Goal: Information Seeking & Learning: Compare options

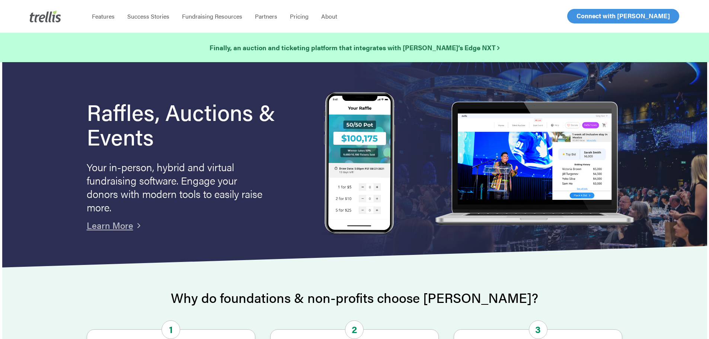
click at [583, 14] on span "Log In" at bounding box center [585, 16] width 18 height 9
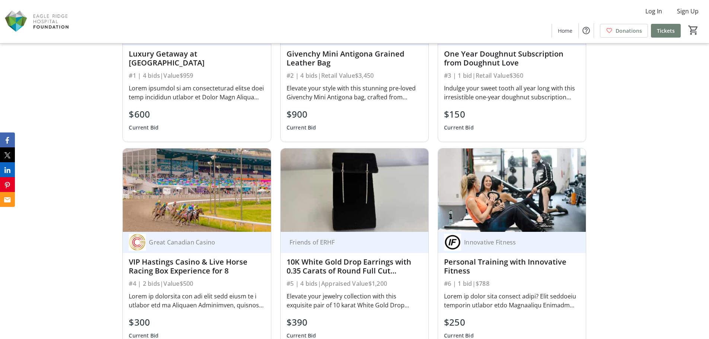
scroll to position [744, 0]
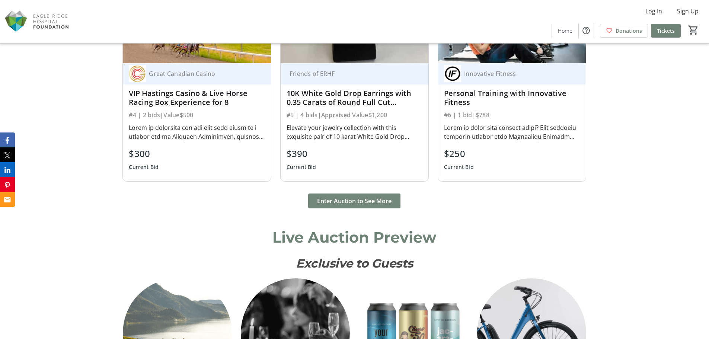
click at [326, 197] on span "Enter Auction to See More" at bounding box center [354, 200] width 74 height 9
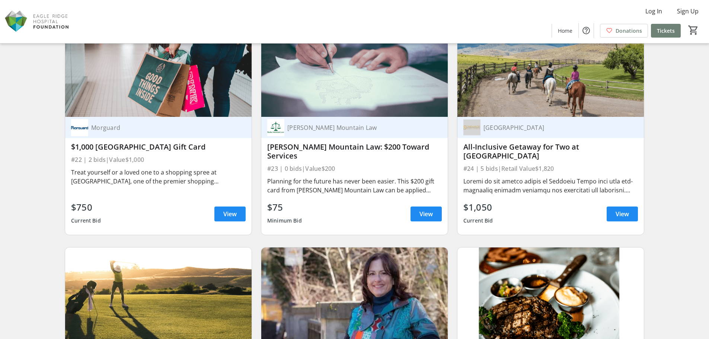
scroll to position [1686, 0]
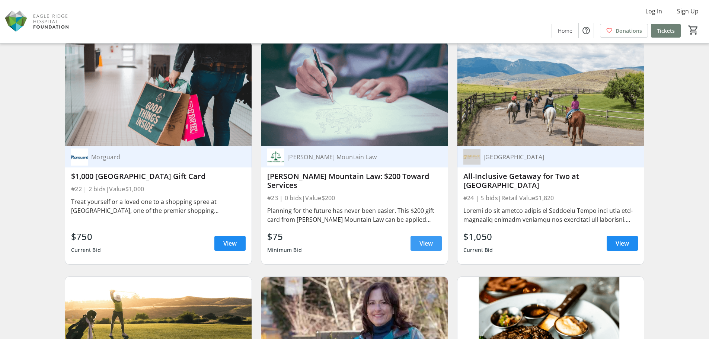
click at [424, 241] on span "View" at bounding box center [425, 243] width 13 height 9
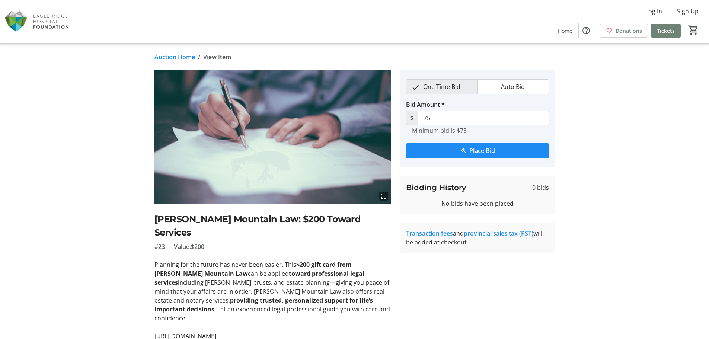
click at [270, 218] on h2 "[PERSON_NAME] Mountain Law: $200 Toward Services" at bounding box center [272, 225] width 237 height 27
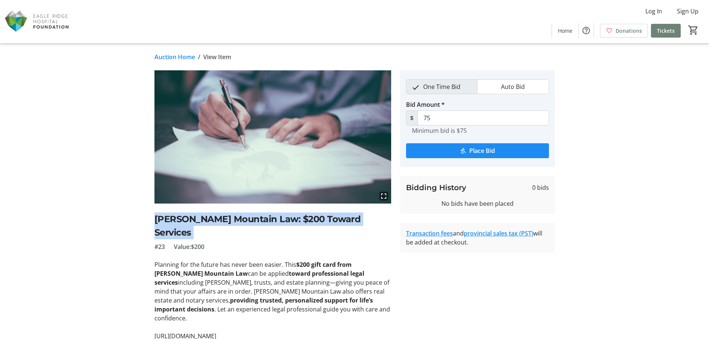
click at [270, 218] on h2 "[PERSON_NAME] Mountain Law: $200 Toward Services" at bounding box center [272, 225] width 237 height 27
copy h2 "[PERSON_NAME] Mountain Law: $200 Toward Services"
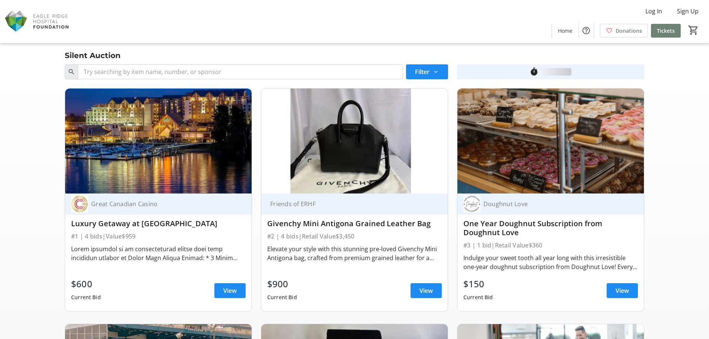
scroll to position [1686, 0]
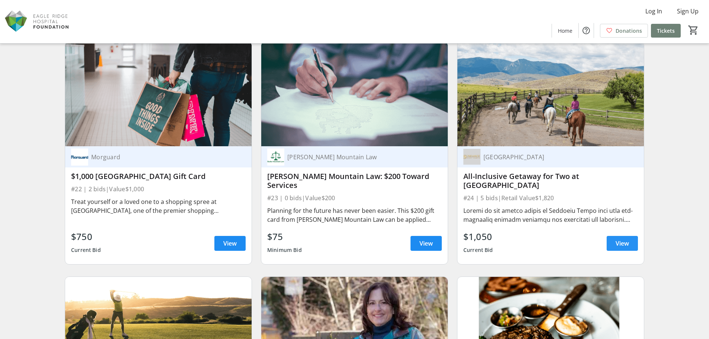
click at [613, 242] on span at bounding box center [621, 243] width 31 height 18
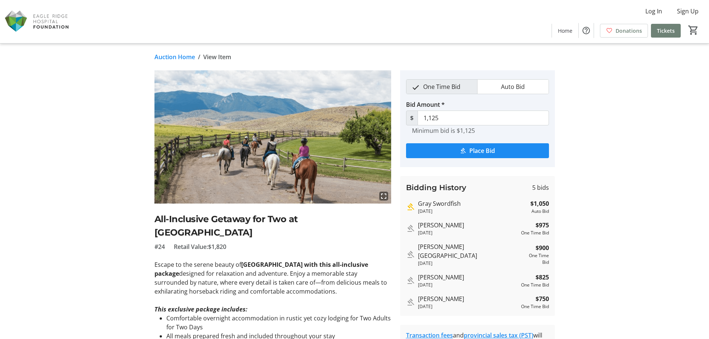
click at [213, 217] on h2 "All-Inclusive Getaway for Two at [GEOGRAPHIC_DATA]" at bounding box center [272, 225] width 237 height 27
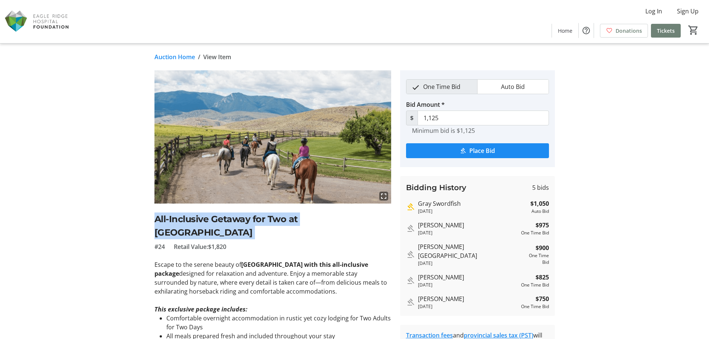
click at [213, 217] on h2 "All-Inclusive Getaway for Two at [GEOGRAPHIC_DATA]" at bounding box center [272, 225] width 237 height 27
copy h2 "All-Inclusive Getaway for Two at [GEOGRAPHIC_DATA]"
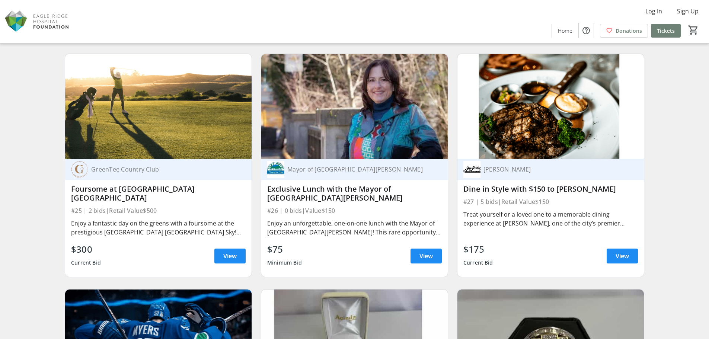
scroll to position [1909, 0]
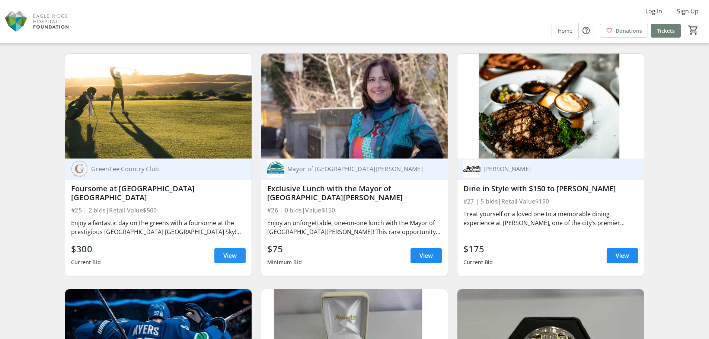
click at [227, 255] on span "View" at bounding box center [229, 255] width 13 height 9
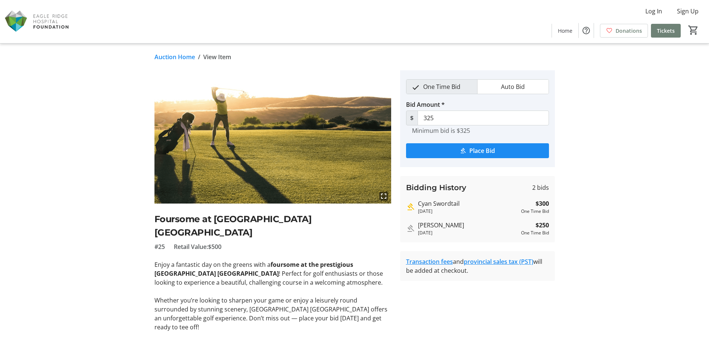
click at [208, 232] on h2 "Foursome at [GEOGRAPHIC_DATA] [GEOGRAPHIC_DATA]" at bounding box center [272, 225] width 237 height 27
drag, startPoint x: 208, startPoint y: 233, endPoint x: 151, endPoint y: 221, distance: 57.4
click at [151, 221] on tr-auction-item-ui "fullscreen Foursome at [GEOGRAPHIC_DATA] [GEOGRAPHIC_DATA] Sky #25 Retail Value…" at bounding box center [273, 259] width 246 height 379
copy h2 "Foursome at [GEOGRAPHIC_DATA] [GEOGRAPHIC_DATA]"
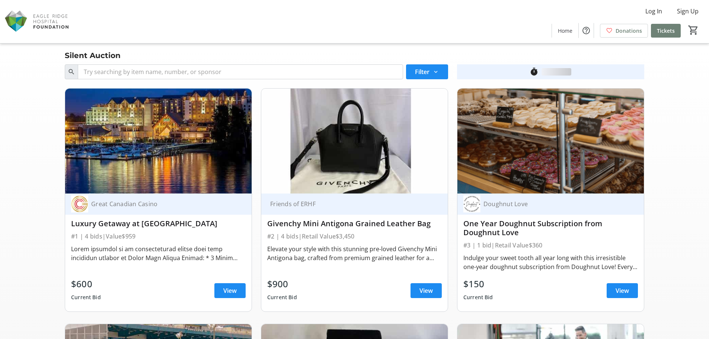
scroll to position [1909, 0]
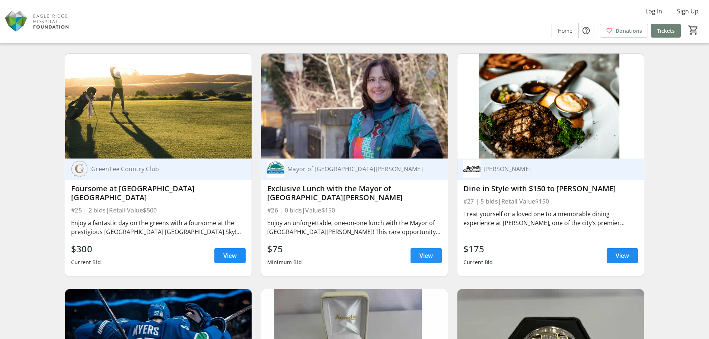
click at [432, 257] on span "View" at bounding box center [425, 255] width 13 height 9
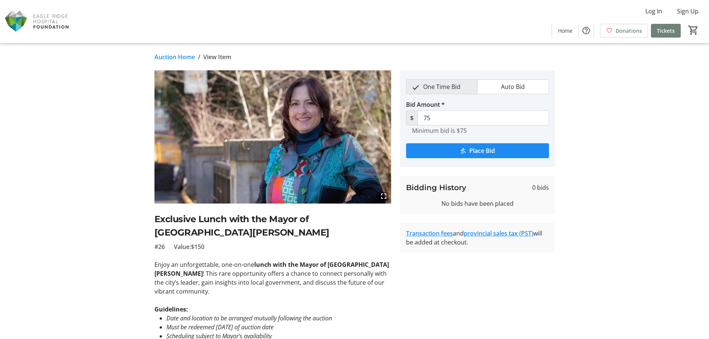
click at [259, 218] on h2 "Exclusive Lunch with the Mayor of [GEOGRAPHIC_DATA][PERSON_NAME]" at bounding box center [272, 225] width 237 height 27
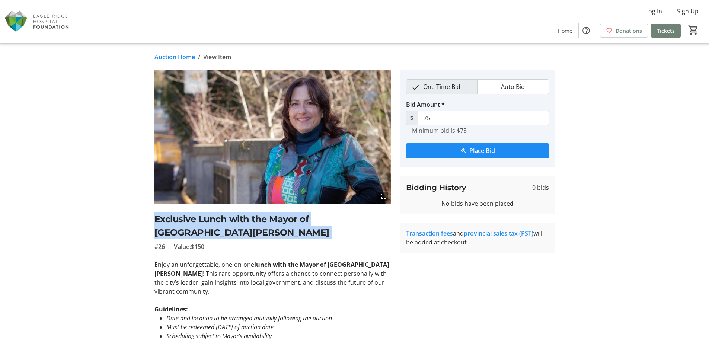
click at [259, 218] on h2 "Exclusive Lunch with the Mayor of [GEOGRAPHIC_DATA][PERSON_NAME]" at bounding box center [272, 225] width 237 height 27
copy h2 "Exclusive Lunch with the Mayor of [GEOGRAPHIC_DATA][PERSON_NAME]"
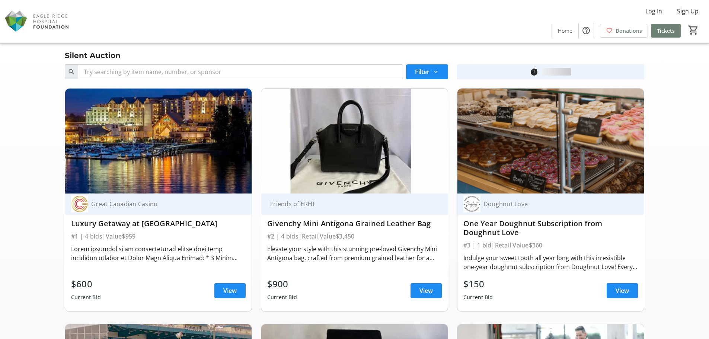
scroll to position [1909, 0]
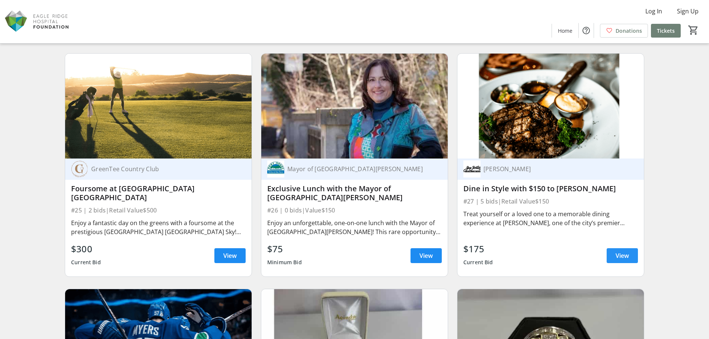
click at [618, 256] on span "View" at bounding box center [621, 255] width 13 height 9
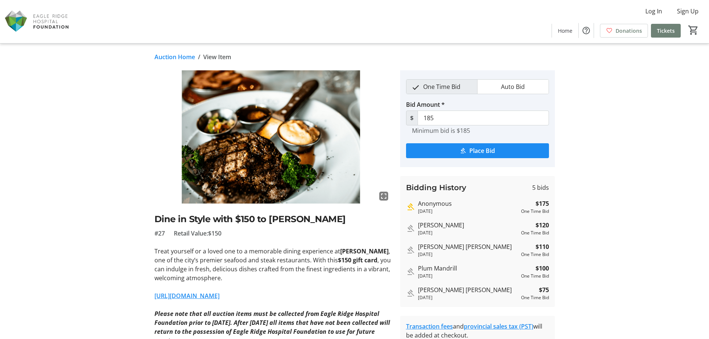
click at [179, 221] on h2 "Dine in Style with $150 to [PERSON_NAME]" at bounding box center [272, 218] width 237 height 13
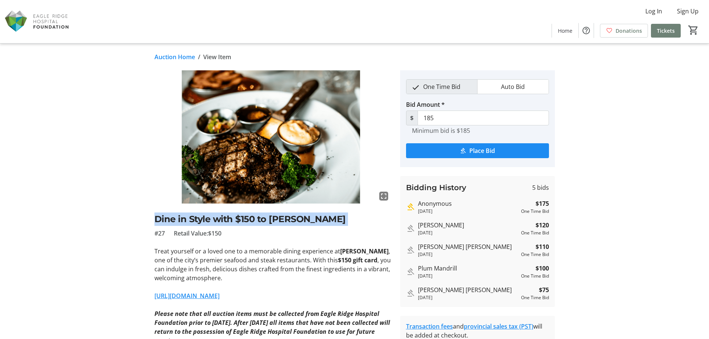
click at [179, 221] on h2 "Dine in Style with $150 to [PERSON_NAME]" at bounding box center [272, 218] width 237 height 13
copy h2 "Dine in Style with $150 to [PERSON_NAME]"
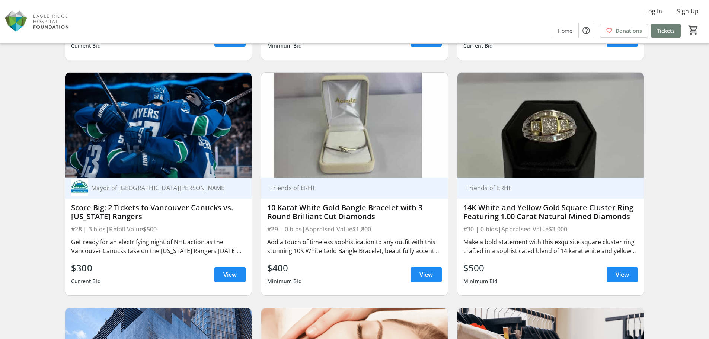
scroll to position [2170, 0]
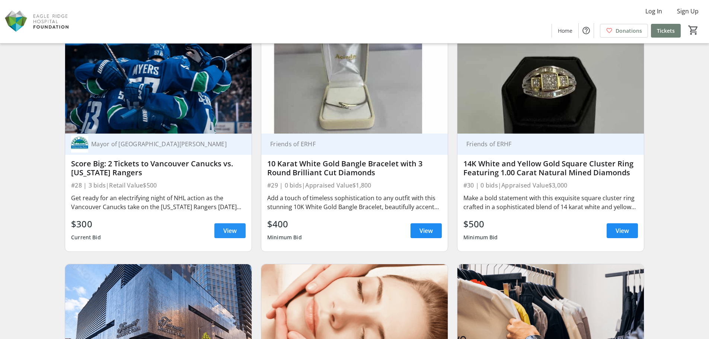
click at [227, 232] on span "View" at bounding box center [229, 230] width 13 height 9
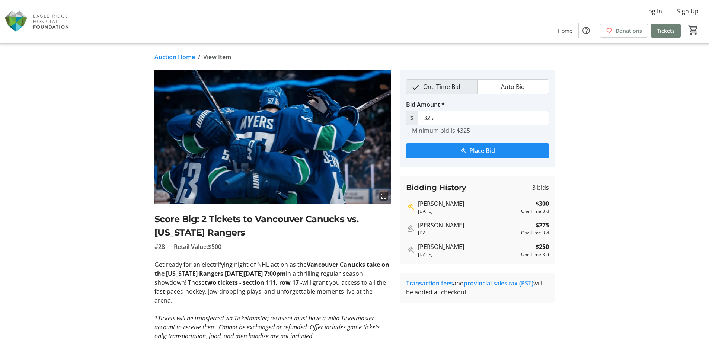
click at [220, 217] on h2 "Score Big: 2 Tickets to Vancouver Canucks vs. [US_STATE] Rangers" at bounding box center [272, 225] width 237 height 27
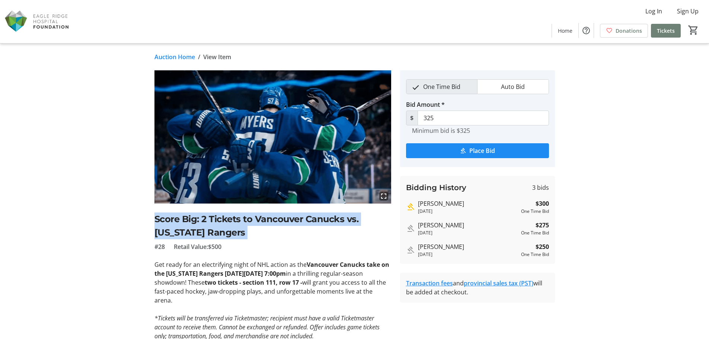
click at [220, 217] on h2 "Score Big: 2 Tickets to Vancouver Canucks vs. [US_STATE] Rangers" at bounding box center [272, 225] width 237 height 27
copy h2 "Score Big: 2 Tickets to Vancouver Canucks vs. [US_STATE] Rangers"
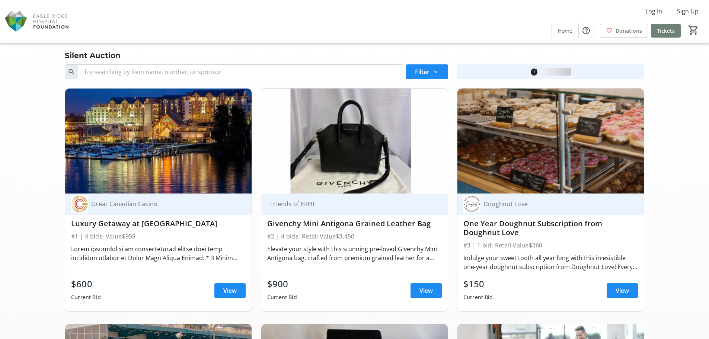
scroll to position [2170, 0]
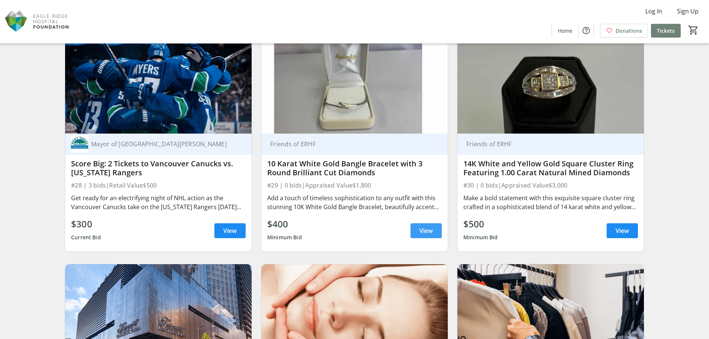
click at [426, 229] on span "View" at bounding box center [425, 230] width 13 height 9
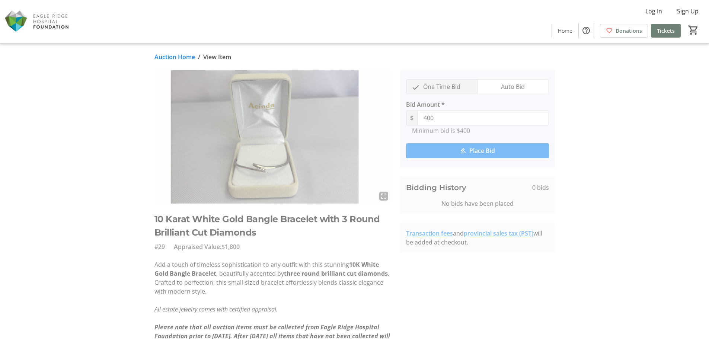
click at [168, 218] on h2 "10 Karat White Gold Bangle Bracelet with 3 Round Brilliant Cut Diamonds" at bounding box center [272, 225] width 237 height 27
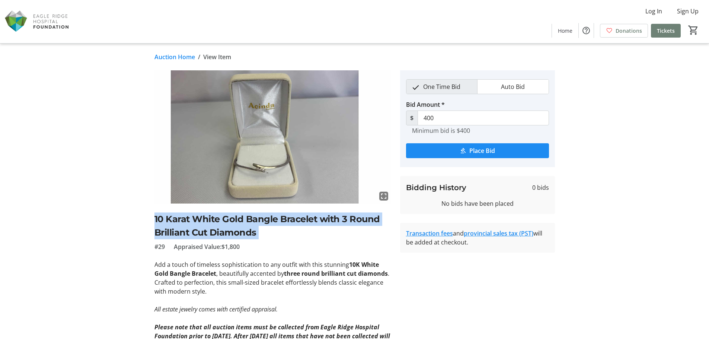
click at [168, 218] on h2 "10 Karat White Gold Bangle Bracelet with 3 Round Brilliant Cut Diamonds" at bounding box center [272, 225] width 237 height 27
copy h2 "10 Karat White Gold Bangle Bracelet with 3 Round Brilliant Cut Diamonds"
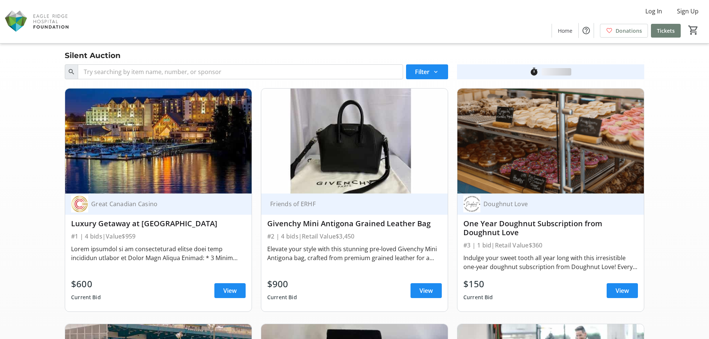
scroll to position [2170, 0]
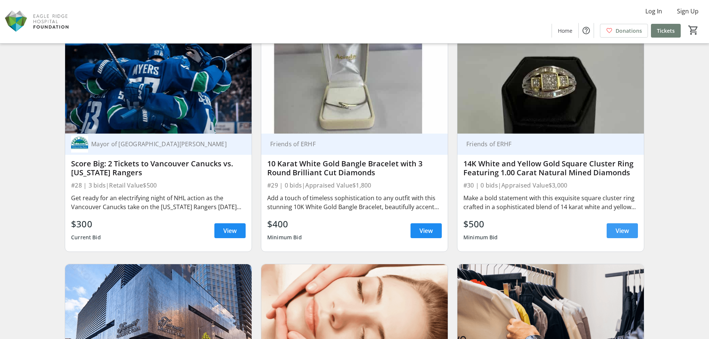
click at [613, 228] on span at bounding box center [621, 231] width 31 height 18
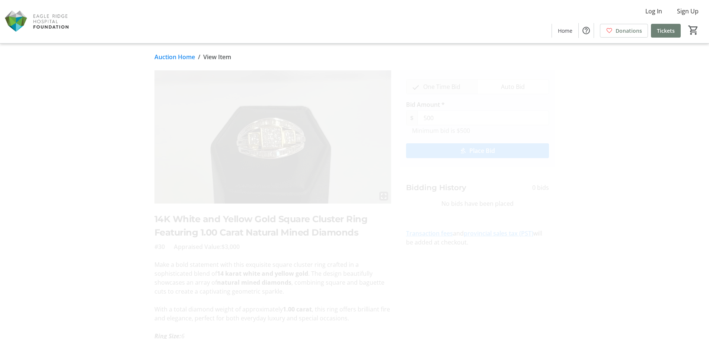
click at [263, 222] on h2 "14K White and Yellow Gold Square Cluster Ring Featuring 1.00 Carat Natural Mine…" at bounding box center [272, 225] width 237 height 27
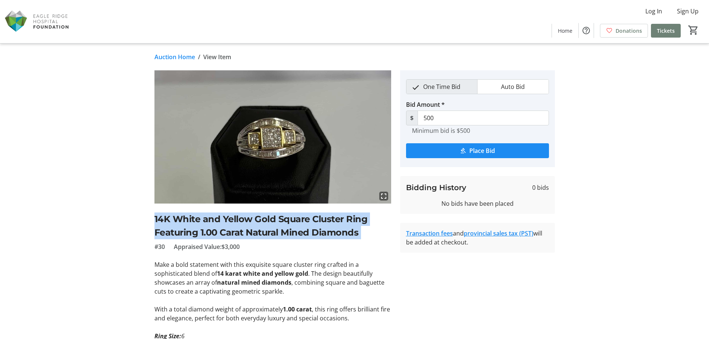
click at [263, 222] on h2 "14K White and Yellow Gold Square Cluster Ring Featuring 1.00 Carat Natural Mine…" at bounding box center [272, 225] width 237 height 27
copy h2 "14K White and Yellow Gold Square Cluster Ring Featuring 1.00 Carat Natural Mine…"
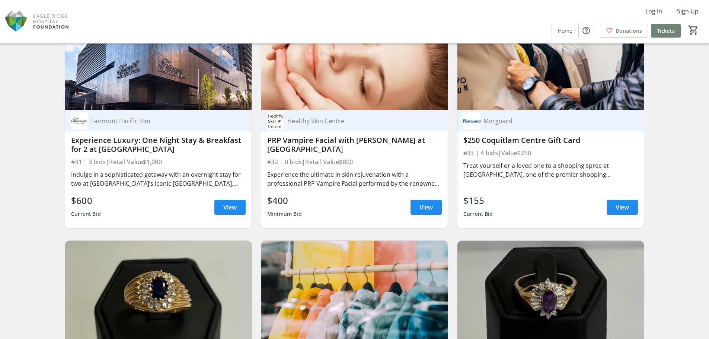
scroll to position [2430, 0]
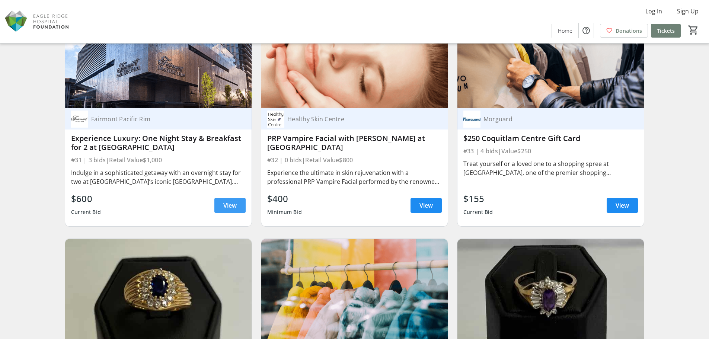
click at [227, 203] on span "View" at bounding box center [229, 205] width 13 height 9
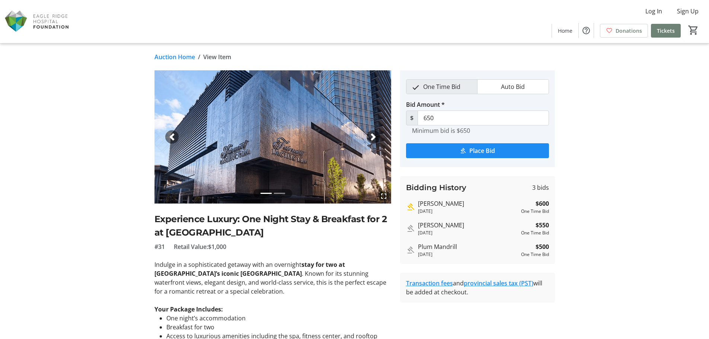
click at [178, 227] on h2 "Experience Luxury: One Night Stay & Breakfast for 2 at [GEOGRAPHIC_DATA]" at bounding box center [272, 225] width 237 height 27
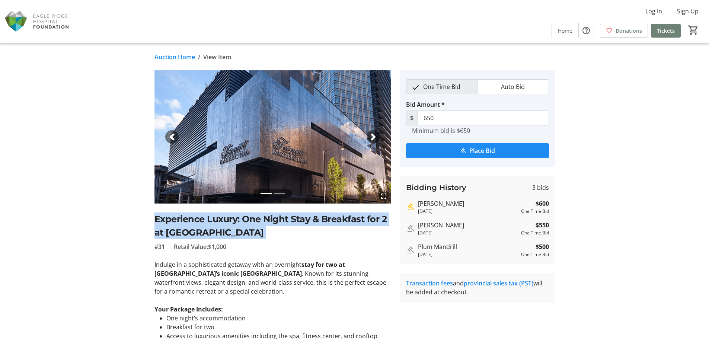
click at [178, 227] on h2 "Experience Luxury: One Night Stay & Breakfast for 2 at [GEOGRAPHIC_DATA]" at bounding box center [272, 225] width 237 height 27
copy h2 "Experience Luxury: One Night Stay & Breakfast for 2 at [GEOGRAPHIC_DATA]"
click at [294, 150] on img at bounding box center [272, 136] width 237 height 133
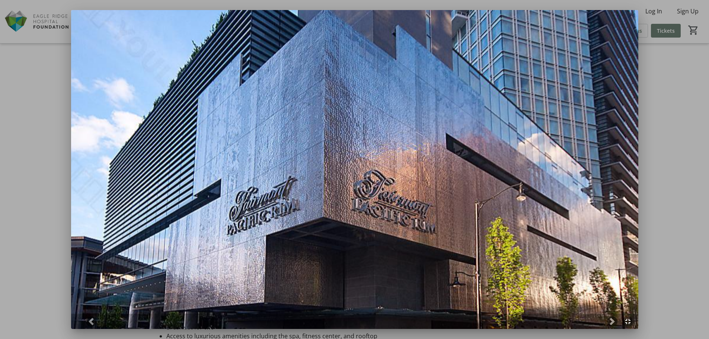
click at [25, 90] on div at bounding box center [354, 169] width 709 height 339
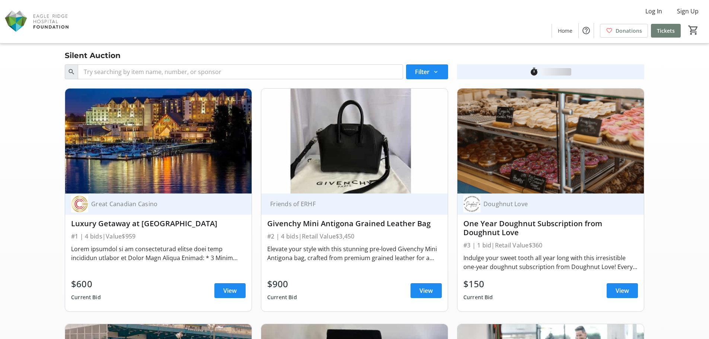
scroll to position [2430, 0]
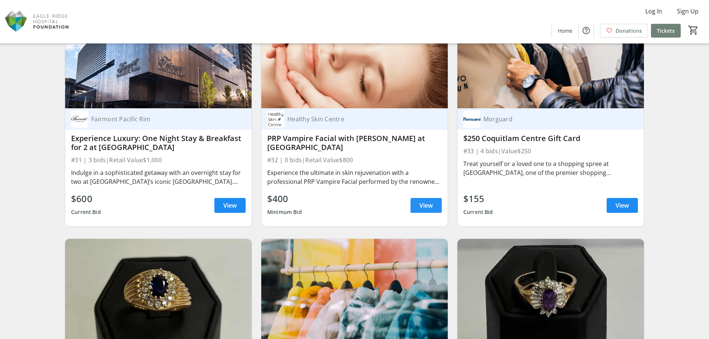
click at [426, 206] on span "View" at bounding box center [425, 205] width 13 height 9
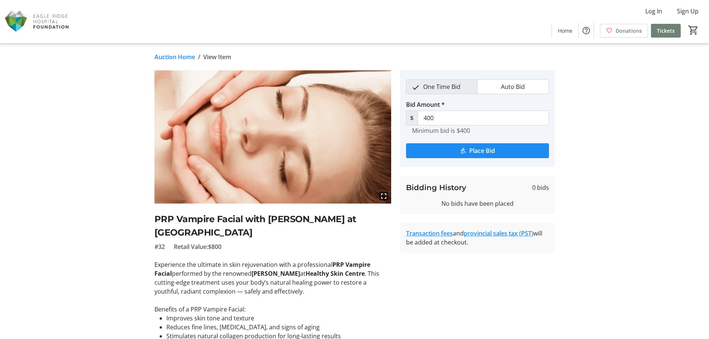
click at [183, 217] on h2 "PRP Vampire Facial with [PERSON_NAME] at [GEOGRAPHIC_DATA]" at bounding box center [272, 225] width 237 height 27
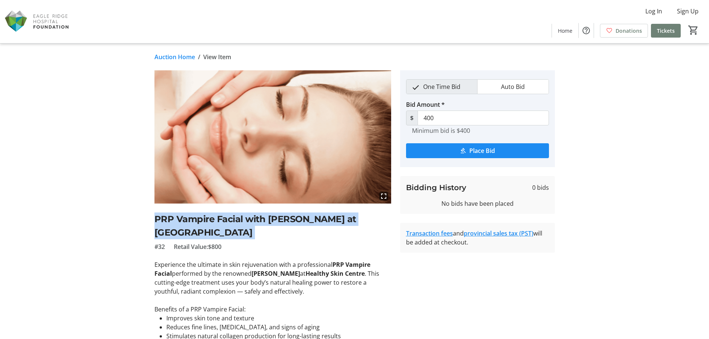
click at [183, 217] on h2 "PRP Vampire Facial with [PERSON_NAME] at [GEOGRAPHIC_DATA]" at bounding box center [272, 225] width 237 height 27
copy h2 "PRP Vampire Facial with [PERSON_NAME] at [GEOGRAPHIC_DATA]"
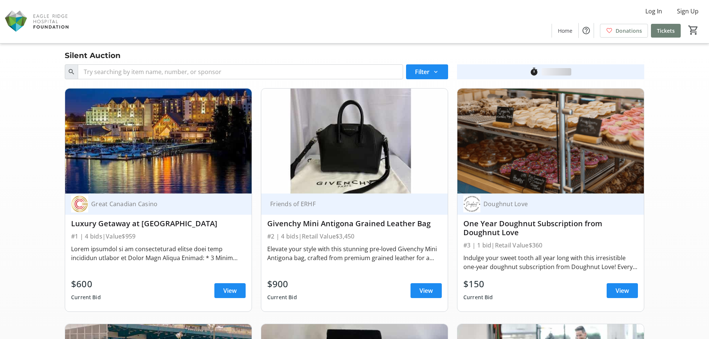
scroll to position [2430, 0]
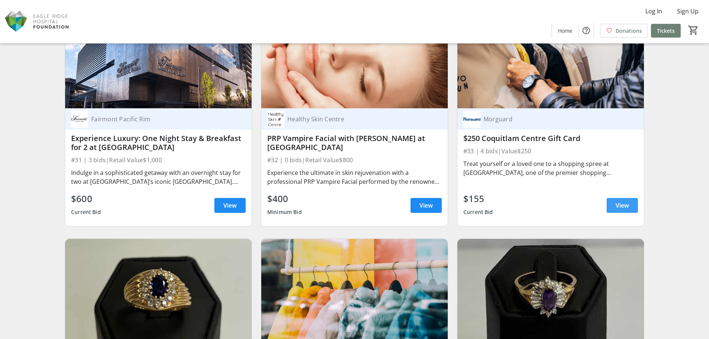
click at [614, 206] on span at bounding box center [621, 205] width 31 height 18
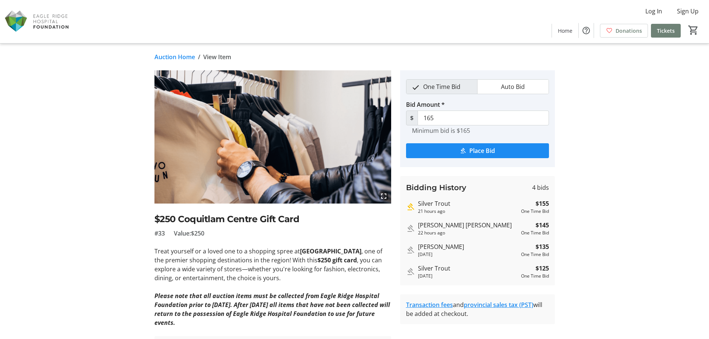
click at [310, 222] on h2 "$250 Coquitlam Centre Gift Card" at bounding box center [272, 218] width 237 height 13
drag, startPoint x: 292, startPoint y: 219, endPoint x: 154, endPoint y: 224, distance: 138.5
click at [154, 224] on h2 "$250 Coquitlam Centre Gift Card" at bounding box center [272, 218] width 237 height 13
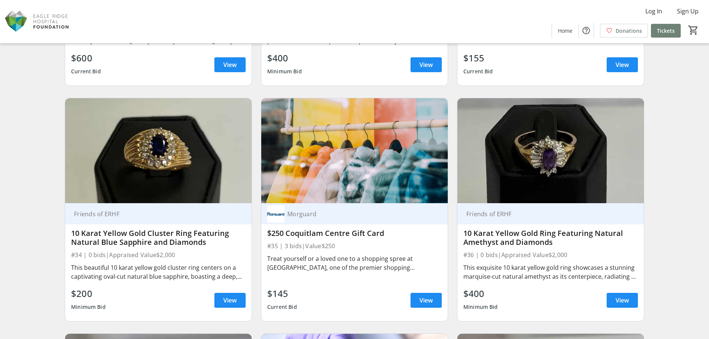
scroll to position [2616, 0]
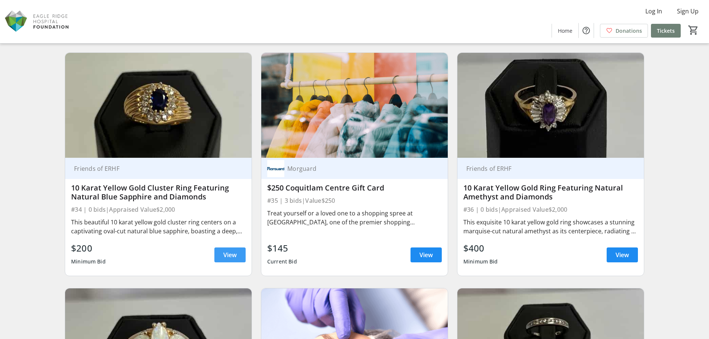
click at [236, 258] on span "View" at bounding box center [229, 254] width 13 height 9
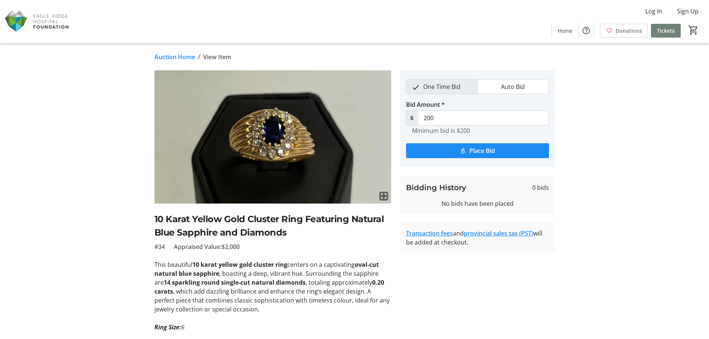
click at [176, 219] on h2 "10 Karat Yellow Gold Cluster Ring Featuring Natural Blue Sapphire and Diamonds" at bounding box center [272, 225] width 237 height 27
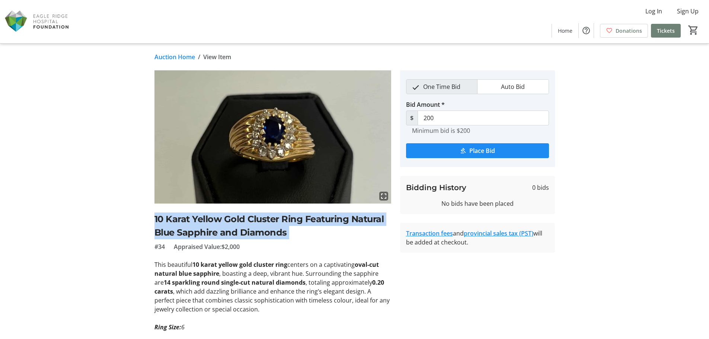
click at [176, 219] on h2 "10 Karat Yellow Gold Cluster Ring Featuring Natural Blue Sapphire and Diamonds" at bounding box center [272, 225] width 237 height 27
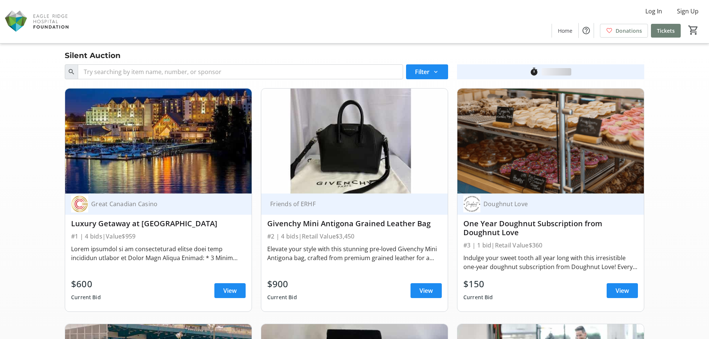
scroll to position [2616, 0]
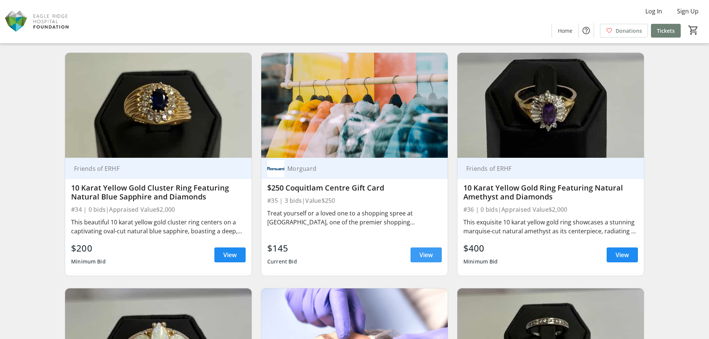
click at [422, 253] on span "View" at bounding box center [425, 254] width 13 height 9
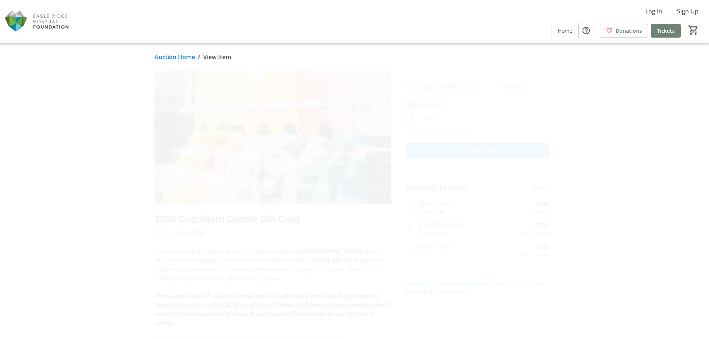
click at [279, 219] on h2 "$250 Coquitlam Centre Gift Card" at bounding box center [272, 218] width 237 height 13
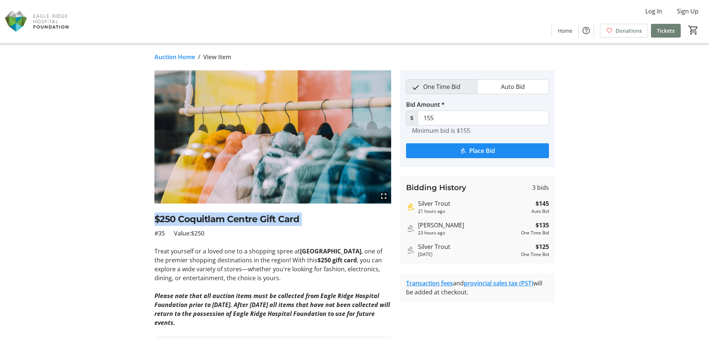
click at [279, 219] on h2 "$250 Coquitlam Centre Gift Card" at bounding box center [272, 218] width 237 height 13
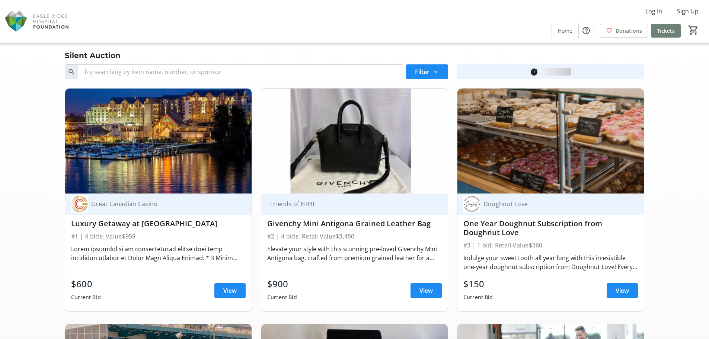
scroll to position [2616, 0]
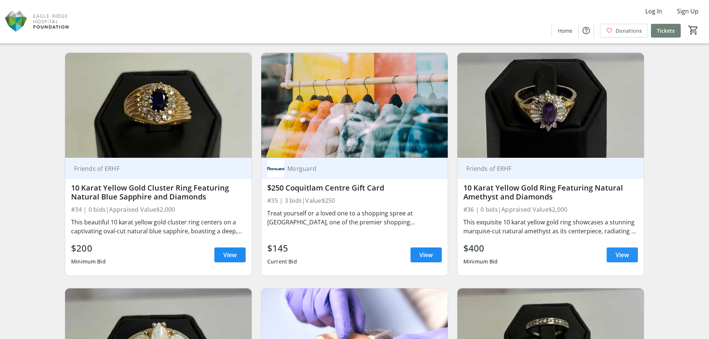
drag, startPoint x: 628, startPoint y: 256, endPoint x: 622, endPoint y: 255, distance: 5.8
click at [628, 256] on span "View" at bounding box center [621, 254] width 13 height 9
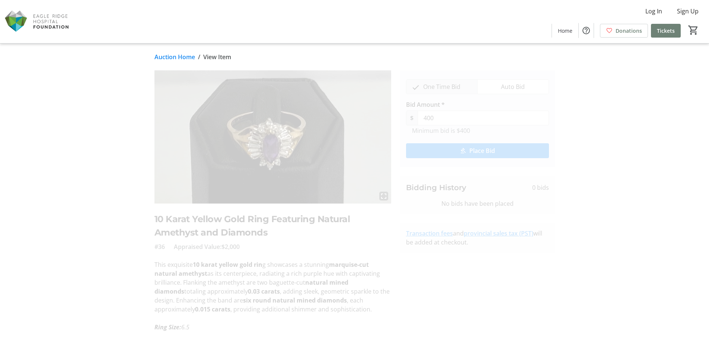
click at [215, 222] on h2 "10 Karat Yellow Gold Ring Featuring Natural Amethyst and Diamonds" at bounding box center [272, 225] width 237 height 27
click at [215, 221] on h2 "10 Karat Yellow Gold Ring Featuring Natural Amethyst and Diamonds" at bounding box center [272, 225] width 237 height 27
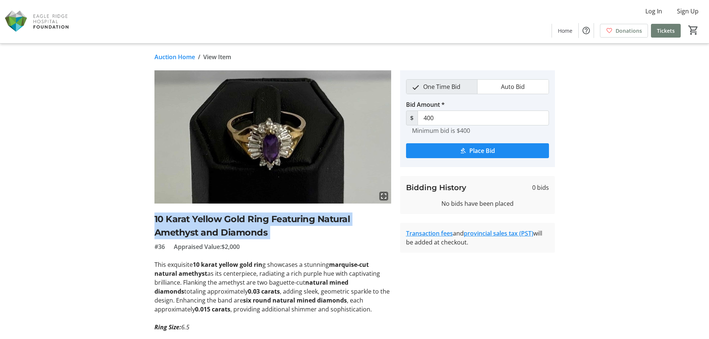
click at [215, 221] on h2 "10 Karat Yellow Gold Ring Featuring Natural Amethyst and Diamonds" at bounding box center [272, 225] width 237 height 27
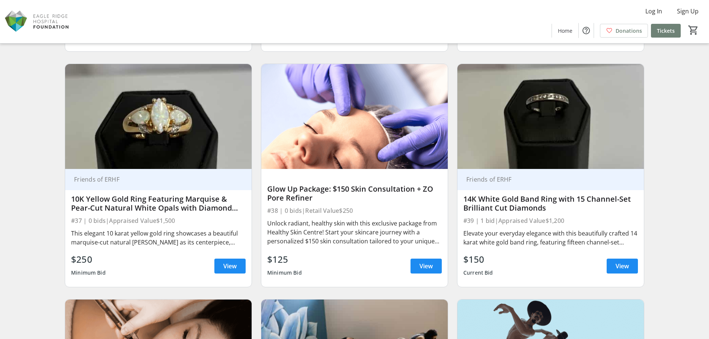
scroll to position [2877, 0]
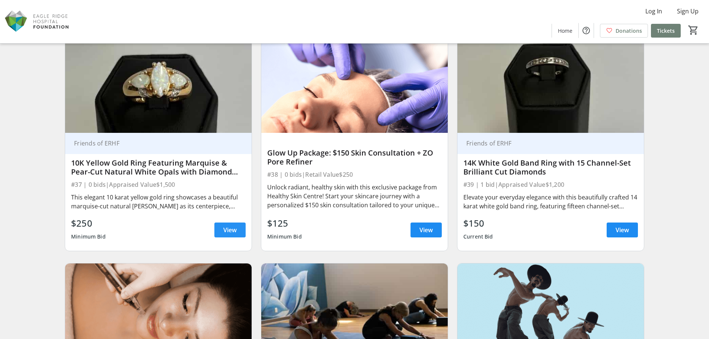
click at [225, 231] on span "View" at bounding box center [229, 229] width 13 height 9
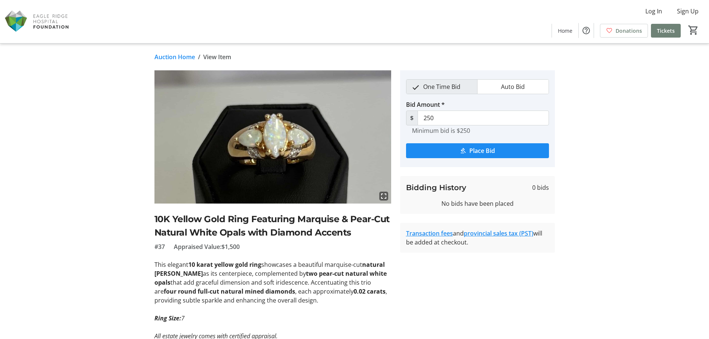
click at [310, 219] on h2 "10K Yellow Gold Ring Featuring Marquise & Pear-Cut Natural White Opals with Dia…" at bounding box center [272, 225] width 237 height 27
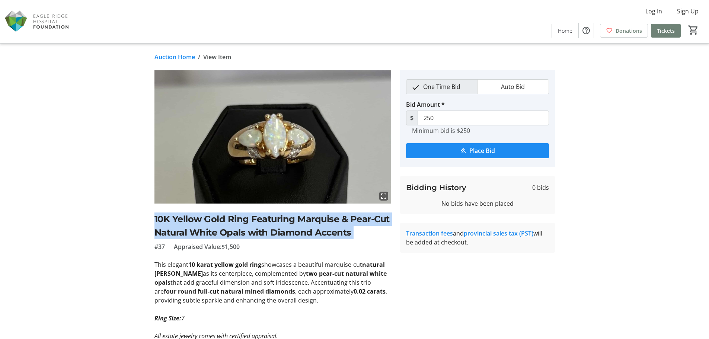
click at [310, 219] on h2 "10K Yellow Gold Ring Featuring Marquise & Pear-Cut Natural White Opals with Dia…" at bounding box center [272, 225] width 237 height 27
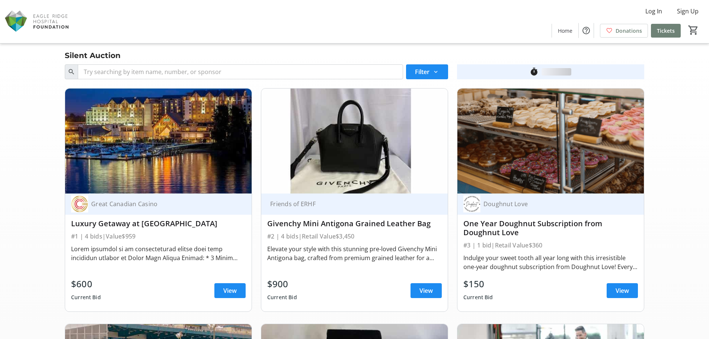
scroll to position [2877, 0]
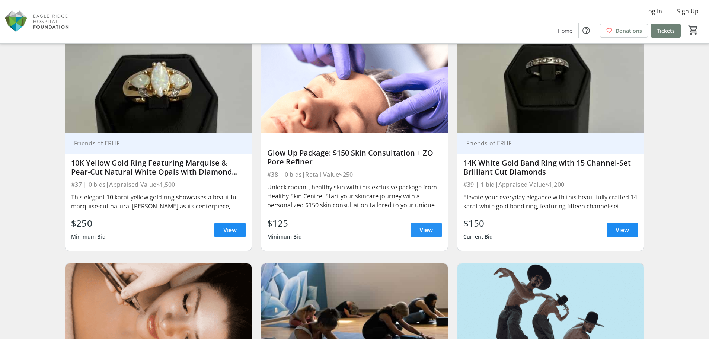
click at [427, 228] on span "View" at bounding box center [425, 229] width 13 height 9
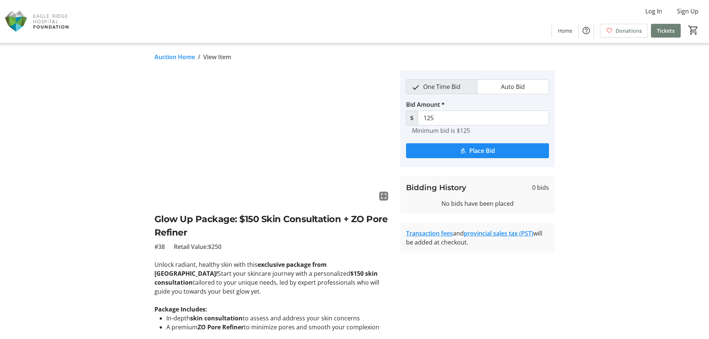
click at [222, 214] on h2 "Glow Up Package: $150 Skin Consultation + ZO Pore Refiner" at bounding box center [272, 225] width 237 height 27
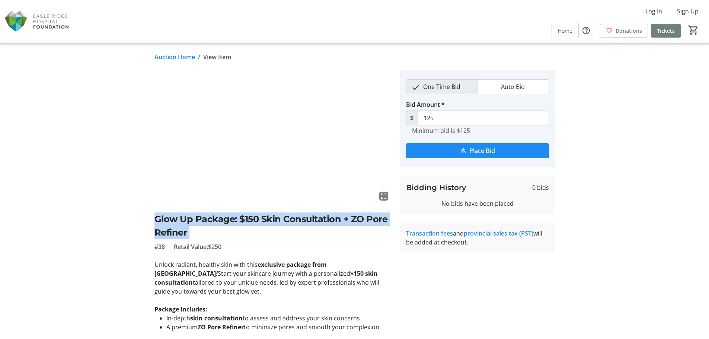
click at [222, 214] on h2 "Glow Up Package: $150 Skin Consultation + ZO Pore Refiner" at bounding box center [272, 225] width 237 height 27
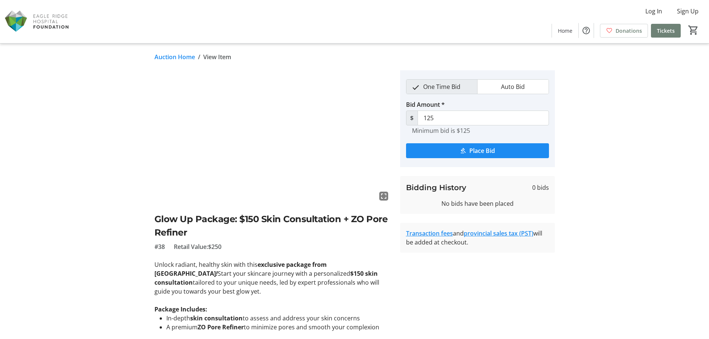
click at [64, 101] on tr-auction-item-details-ui "Auction Home / View Item fullscreen Glow Up Package: $150 Skin Consultation + Z…" at bounding box center [354, 236] width 709 height 385
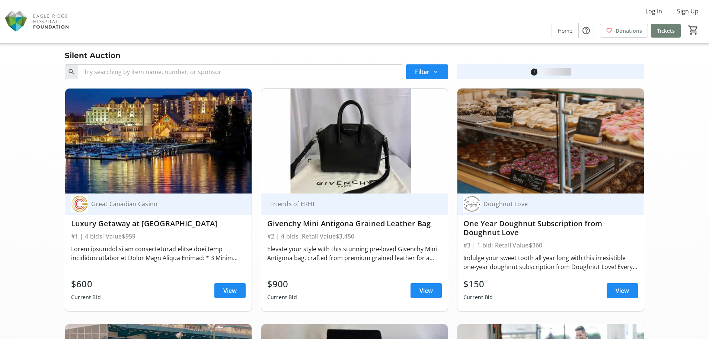
scroll to position [2877, 0]
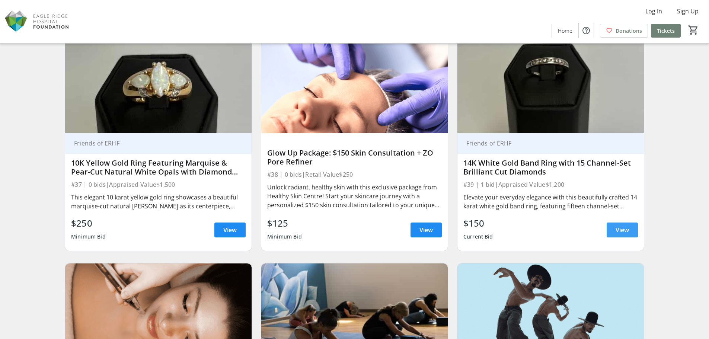
click at [615, 230] on span "View" at bounding box center [621, 229] width 13 height 9
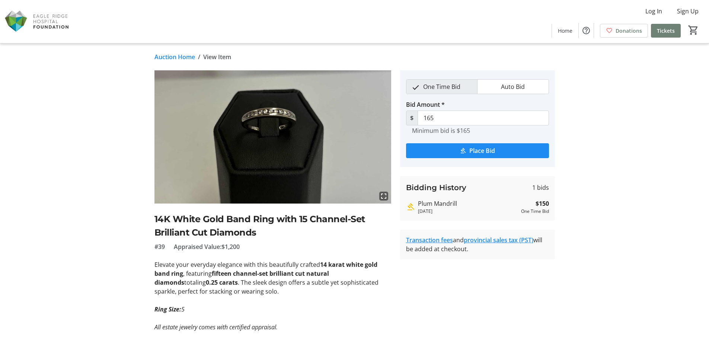
click at [183, 211] on div "fullscreen 14K White Gold Band Ring with 15 Channel-Set Brilliant Cut Diamonds …" at bounding box center [272, 241] width 237 height 343
click at [183, 219] on h2 "14K White Gold Band Ring with 15 Channel-Set Brilliant Cut Diamonds" at bounding box center [272, 225] width 237 height 27
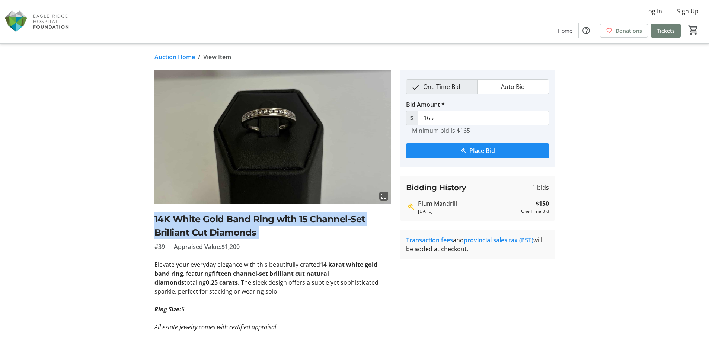
click at [183, 219] on h2 "14K White Gold Band Ring with 15 Channel-Set Brilliant Cut Diamonds" at bounding box center [272, 225] width 237 height 27
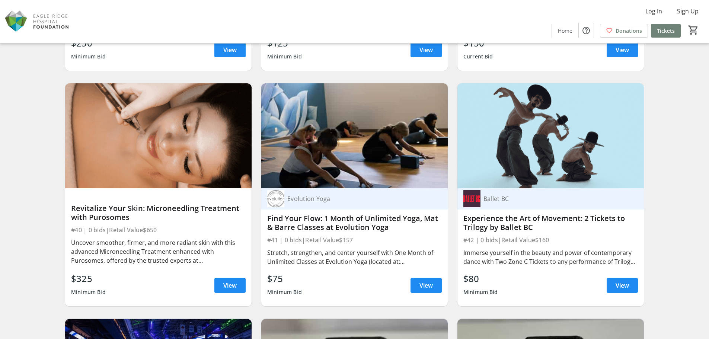
scroll to position [3100, 0]
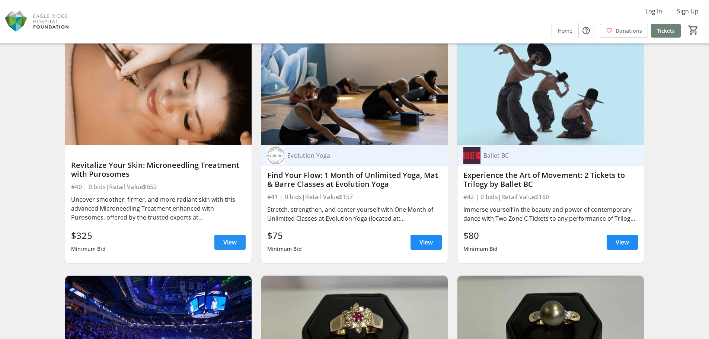
click at [237, 239] on span "View" at bounding box center [229, 242] width 13 height 9
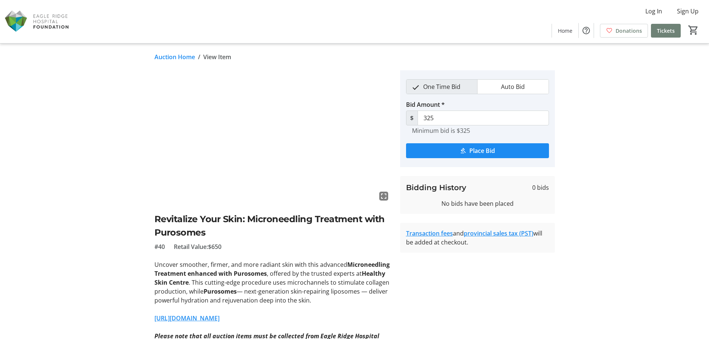
click at [170, 223] on h2 "Revitalize Your Skin: Microneedling Treatment with Purosomes" at bounding box center [272, 225] width 237 height 27
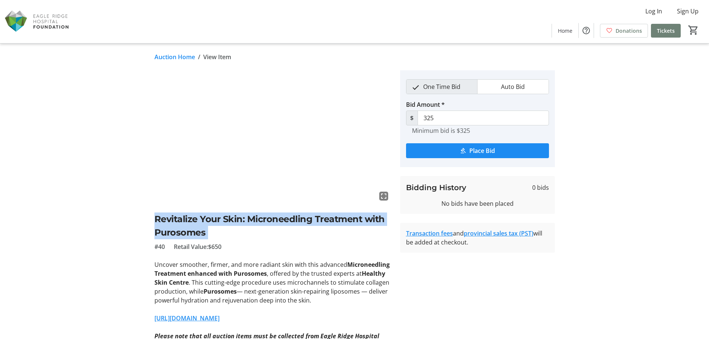
click at [170, 223] on h2 "Revitalize Your Skin: Microneedling Treatment with Purosomes" at bounding box center [272, 225] width 237 height 27
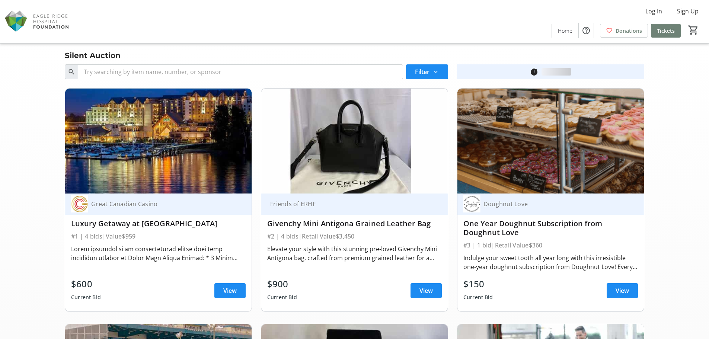
scroll to position [3100, 0]
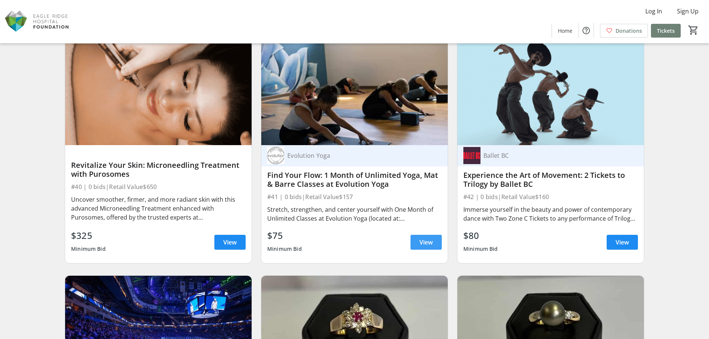
drag, startPoint x: 429, startPoint y: 244, endPoint x: 423, endPoint y: 240, distance: 7.5
click at [429, 244] on span "View" at bounding box center [425, 242] width 13 height 9
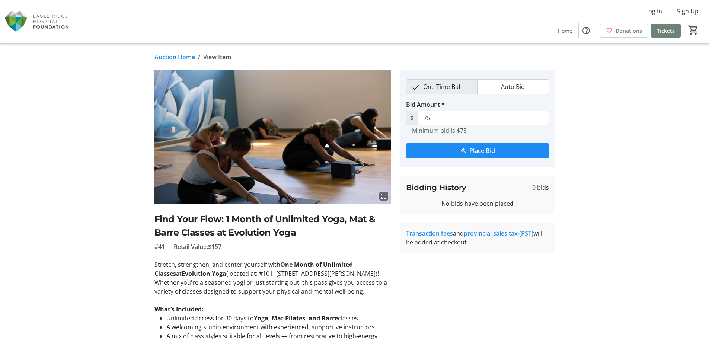
click at [266, 218] on h2 "Find Your Flow: 1 Month of Unlimited Yoga, Mat & Barre Classes at Evolution Yoga" at bounding box center [272, 225] width 237 height 27
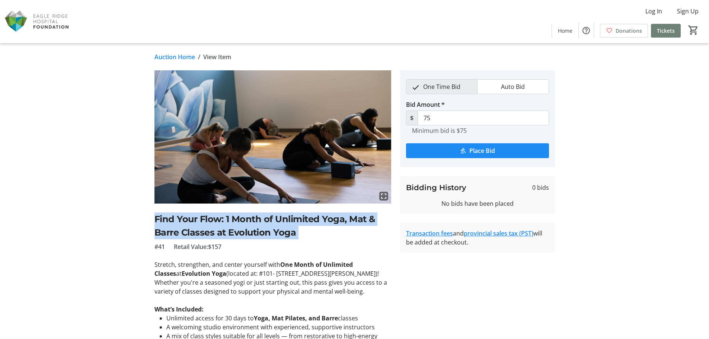
click at [266, 218] on h2 "Find Your Flow: 1 Month of Unlimited Yoga, Mat & Barre Classes at Evolution Yoga" at bounding box center [272, 225] width 237 height 27
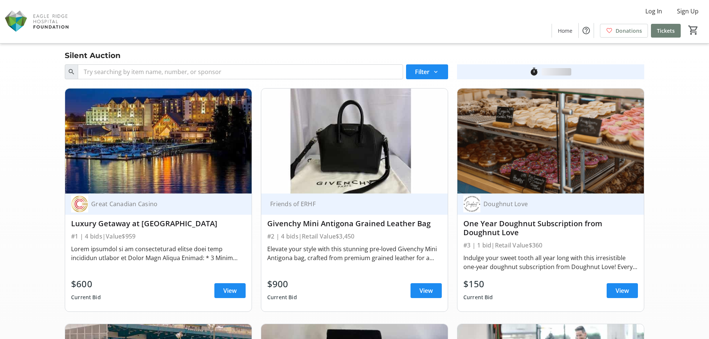
scroll to position [3100, 0]
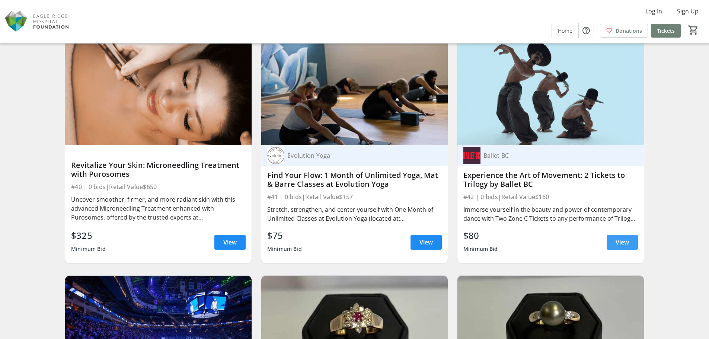
click at [631, 244] on span at bounding box center [621, 242] width 31 height 18
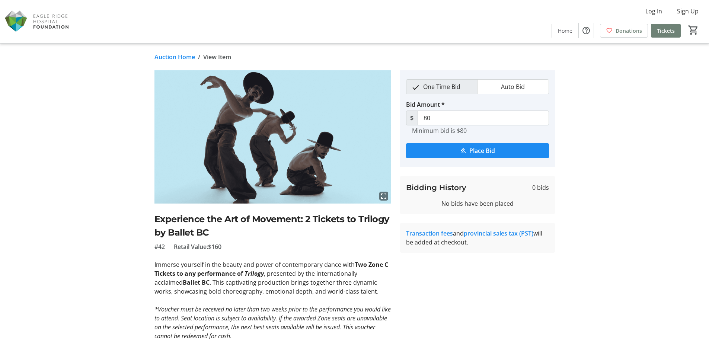
click at [174, 222] on h2 "Experience the Art of Movement: 2 Tickets to Trilogy by Ballet BC" at bounding box center [272, 225] width 237 height 27
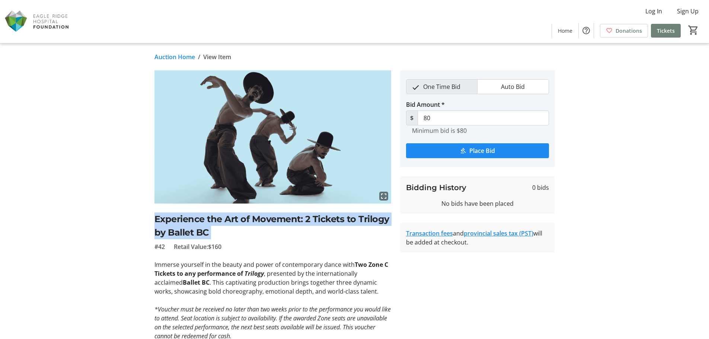
click at [174, 222] on h2 "Experience the Art of Movement: 2 Tickets to Trilogy by Ballet BC" at bounding box center [272, 225] width 237 height 27
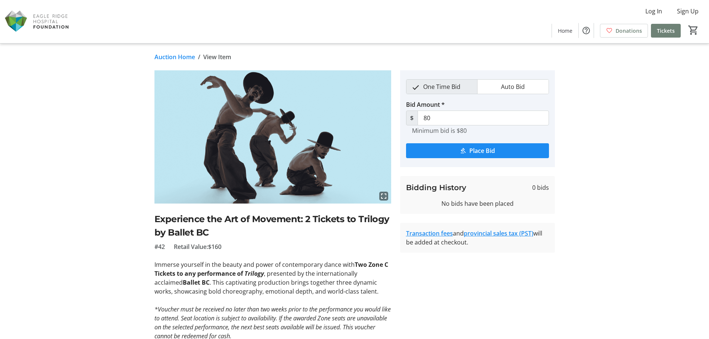
click at [353, 275] on p "Immerse yourself in the beauty and power of contemporary dance with Two Zone C …" at bounding box center [272, 278] width 237 height 36
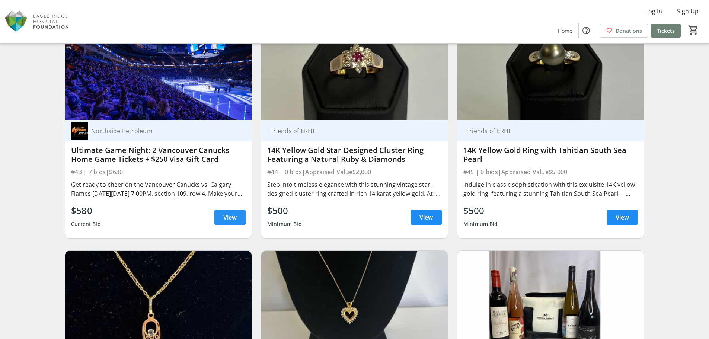
scroll to position [3360, 0]
click at [233, 219] on span "View" at bounding box center [229, 216] width 13 height 9
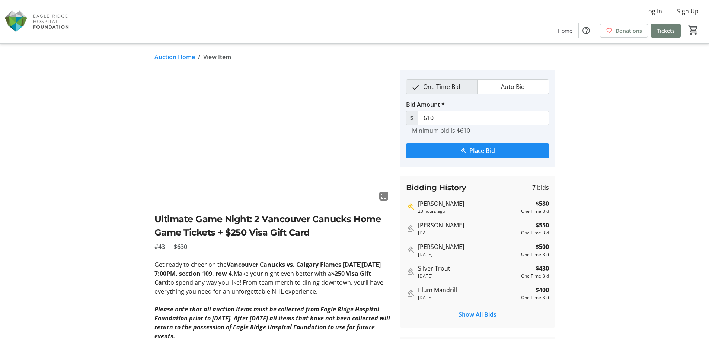
click at [215, 222] on h2 "Ultimate Game Night: 2 Vancouver Canucks Home Game Tickets + $250 Visa Gift Card" at bounding box center [272, 225] width 237 height 27
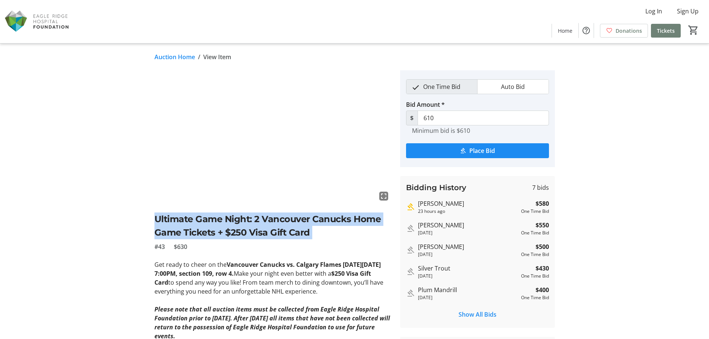
click at [215, 222] on h2 "Ultimate Game Night: 2 Vancouver Canucks Home Game Tickets + $250 Visa Gift Card" at bounding box center [272, 225] width 237 height 27
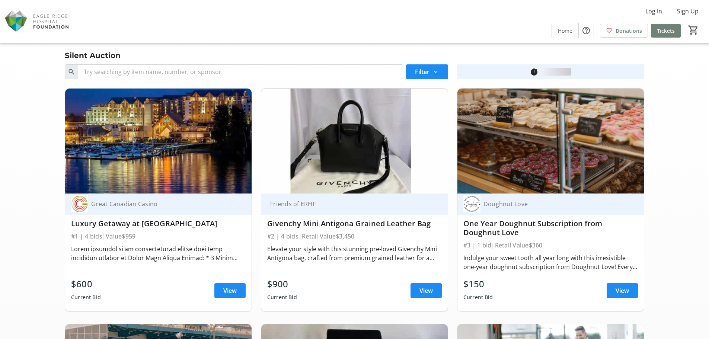
scroll to position [3360, 0]
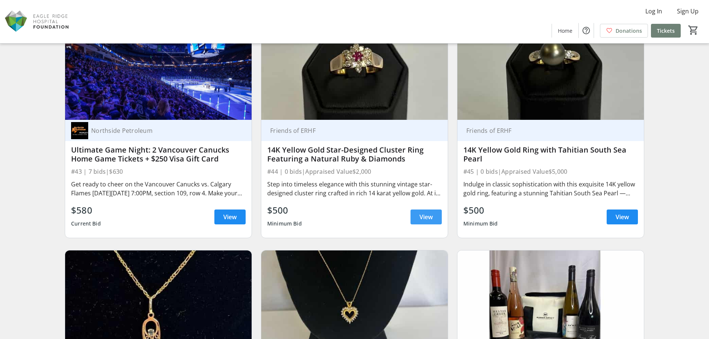
click at [429, 218] on span "View" at bounding box center [425, 216] width 13 height 9
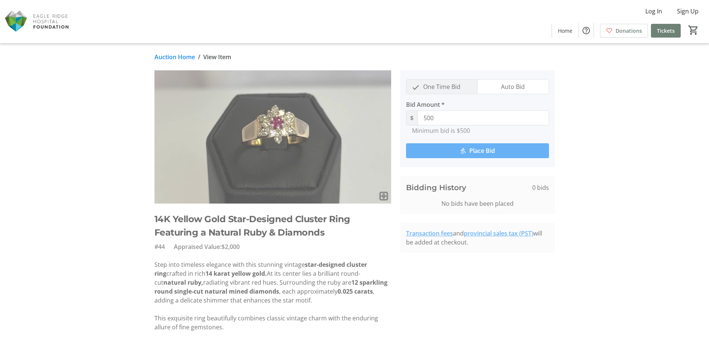
click at [220, 222] on h2 "14K Yellow Gold Star-Designed Cluster Ring Featuring a Natural Ruby & Diamonds" at bounding box center [272, 225] width 237 height 27
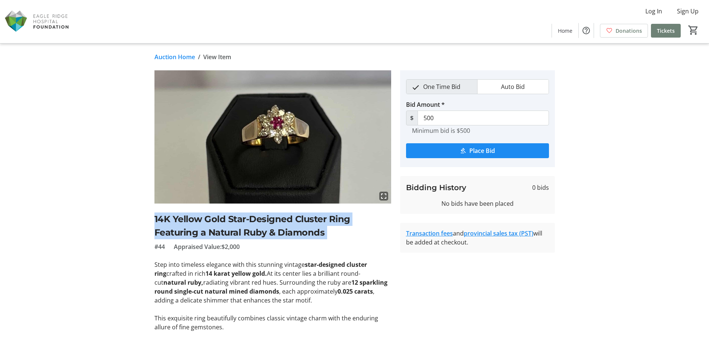
click at [220, 222] on h2 "14K Yellow Gold Star-Designed Cluster Ring Featuring a Natural Ruby & Diamonds" at bounding box center [272, 225] width 237 height 27
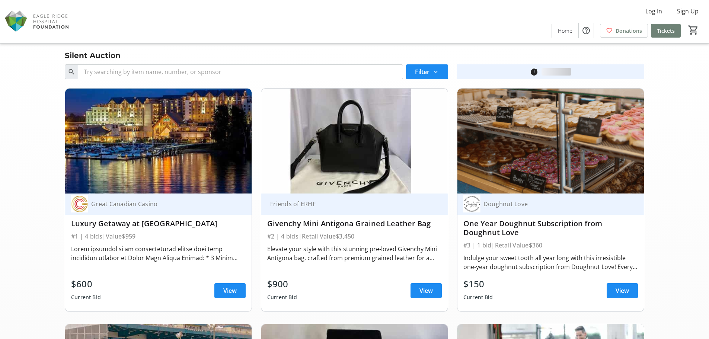
scroll to position [3360, 0]
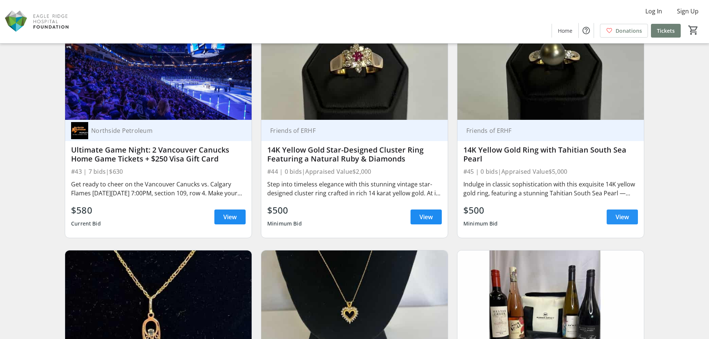
click at [612, 213] on span at bounding box center [621, 217] width 31 height 18
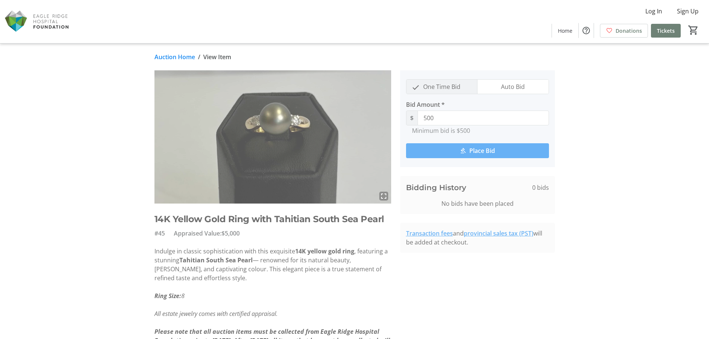
click at [187, 217] on h2 "14K Yellow Gold Ring with Tahitian South Sea Pearl" at bounding box center [272, 218] width 237 height 13
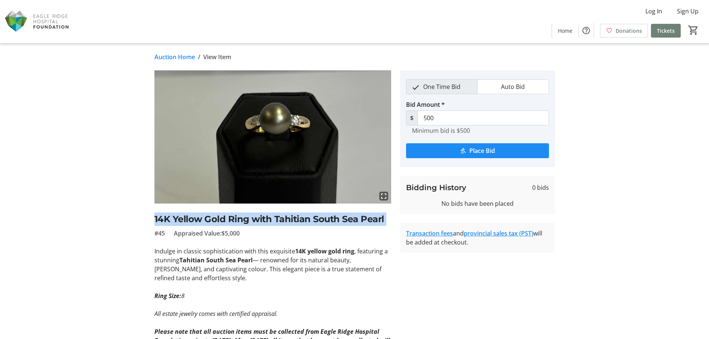
click at [187, 217] on h2 "14K Yellow Gold Ring with Tahitian South Sea Pearl" at bounding box center [272, 218] width 237 height 13
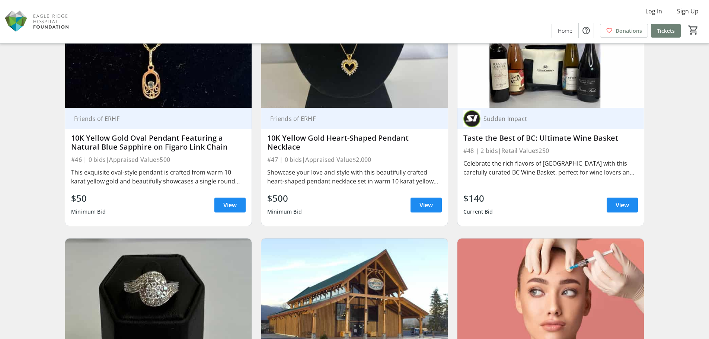
scroll to position [3621, 0]
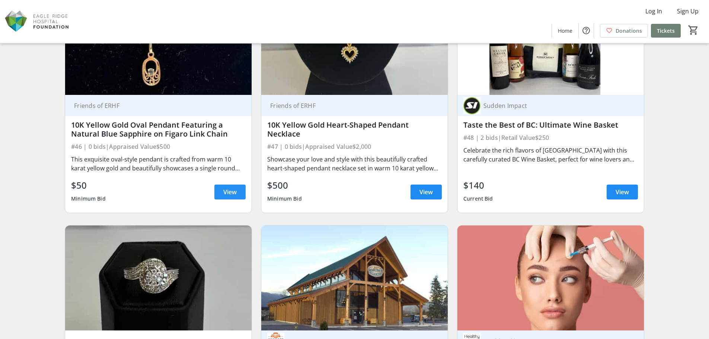
click at [241, 194] on span at bounding box center [229, 192] width 31 height 18
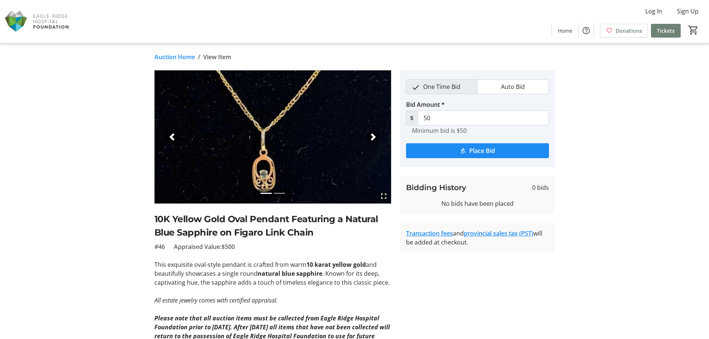
drag, startPoint x: 183, startPoint y: 212, endPoint x: 182, endPoint y: 217, distance: 4.5
click at [182, 215] on h2 "10K Yellow Gold Oval Pendant Featuring a Natural Blue Sapphire on Figaro Link C…" at bounding box center [272, 225] width 237 height 27
click at [182, 218] on h2 "10K Yellow Gold Oval Pendant Featuring a Natural Blue Sapphire on Figaro Link C…" at bounding box center [272, 225] width 237 height 27
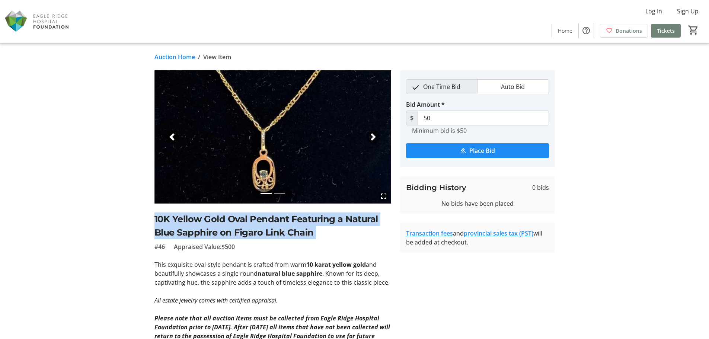
click at [182, 218] on h2 "10K Yellow Gold Oval Pendant Featuring a Natural Blue Sapphire on Figaro Link C…" at bounding box center [272, 225] width 237 height 27
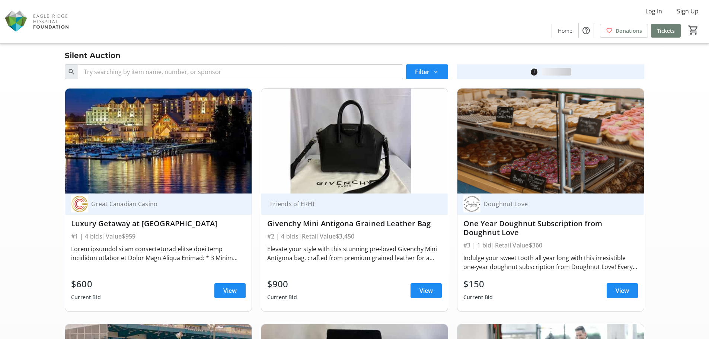
scroll to position [3621, 0]
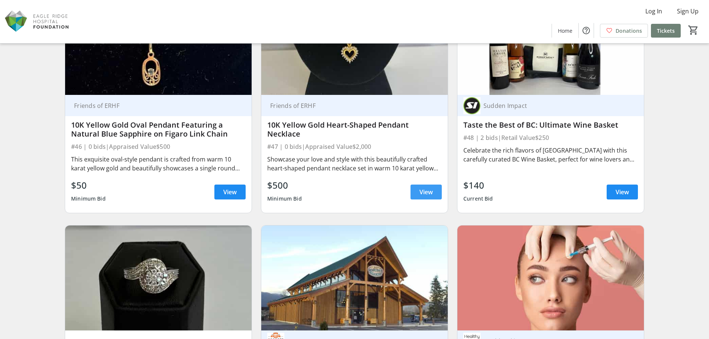
click at [420, 190] on span "View" at bounding box center [425, 192] width 13 height 9
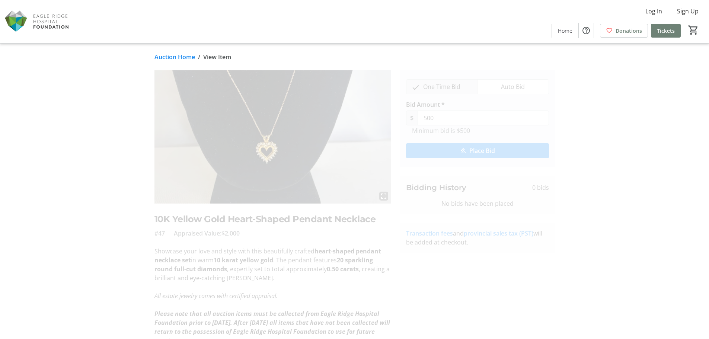
click at [229, 217] on h2 "10K Yellow Gold Heart-Shaped Pendant Necklace" at bounding box center [272, 218] width 237 height 13
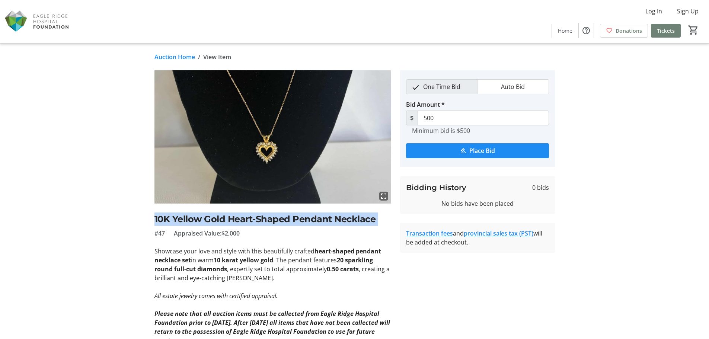
click at [229, 217] on h2 "10K Yellow Gold Heart-Shaped Pendant Necklace" at bounding box center [272, 218] width 237 height 13
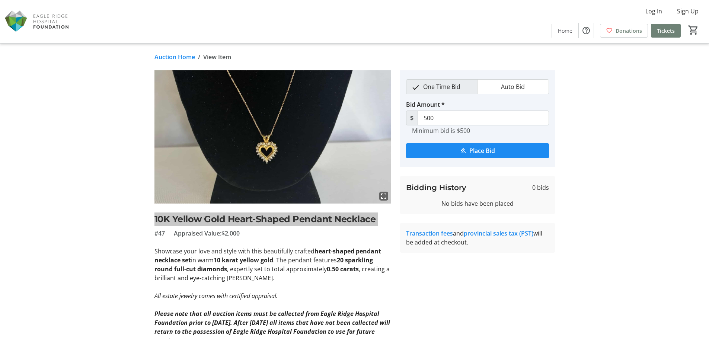
scroll to position [3621, 0]
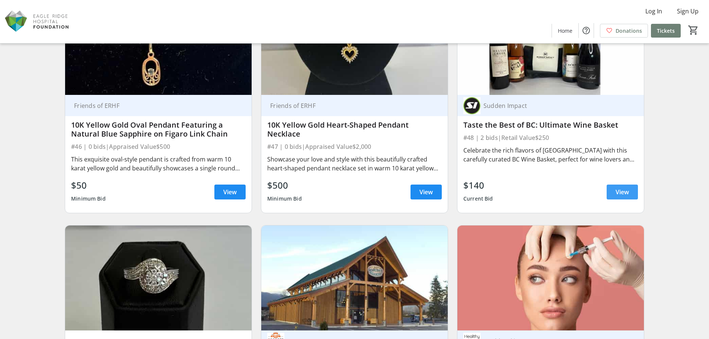
click at [618, 193] on span "View" at bounding box center [621, 192] width 13 height 9
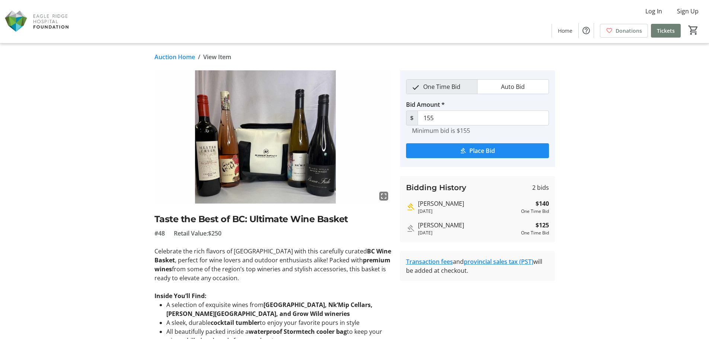
click at [239, 220] on h2 "Taste the Best of BC: Ultimate Wine Basket" at bounding box center [272, 218] width 237 height 13
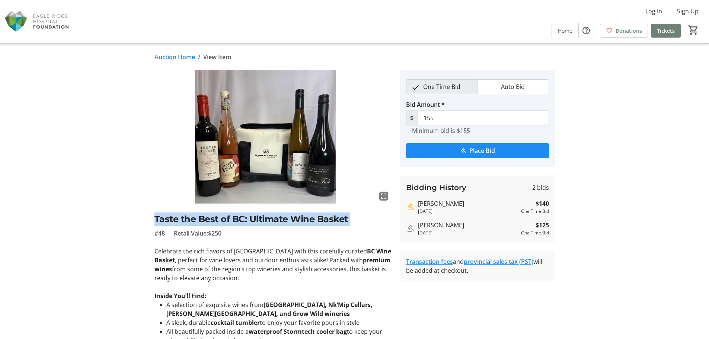
click at [239, 220] on h2 "Taste the Best of BC: Ultimate Wine Basket" at bounding box center [272, 218] width 237 height 13
click at [277, 117] on img at bounding box center [272, 136] width 237 height 133
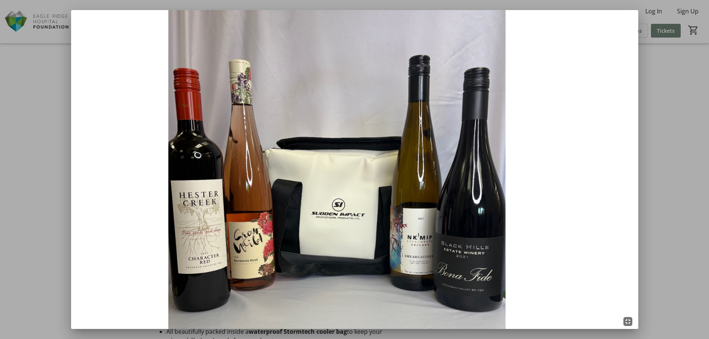
click at [664, 107] on div at bounding box center [354, 169] width 709 height 339
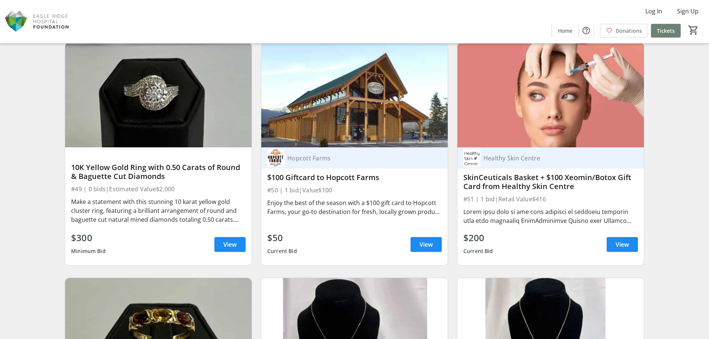
scroll to position [3807, 0]
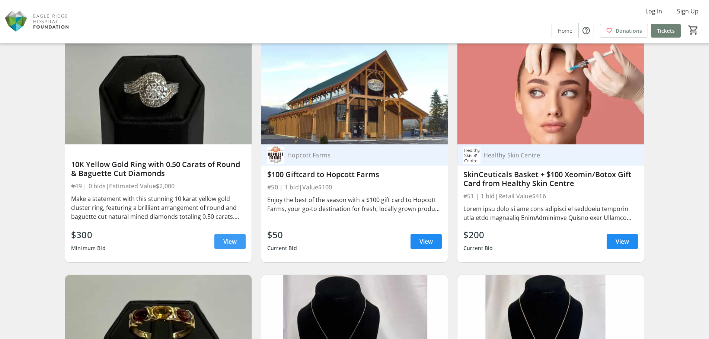
click at [232, 241] on span "View" at bounding box center [229, 241] width 13 height 9
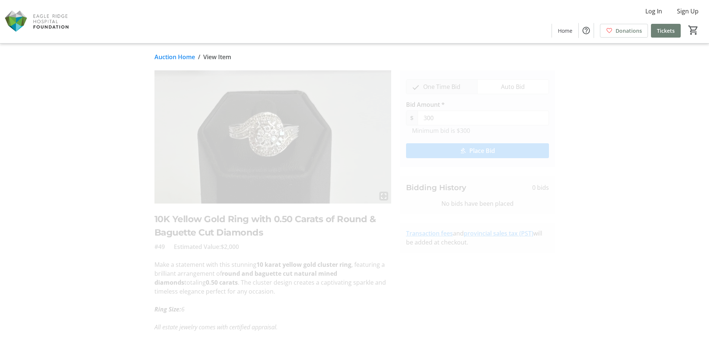
click at [236, 218] on h2 "10K Yellow Gold Ring with 0.50 Carats of Round & Baguette Cut Diamonds" at bounding box center [272, 225] width 237 height 27
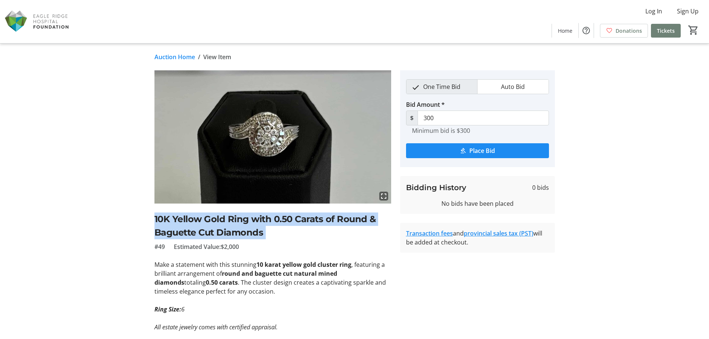
click at [236, 218] on h2 "10K Yellow Gold Ring with 0.50 Carats of Round & Baguette Cut Diamonds" at bounding box center [272, 225] width 237 height 27
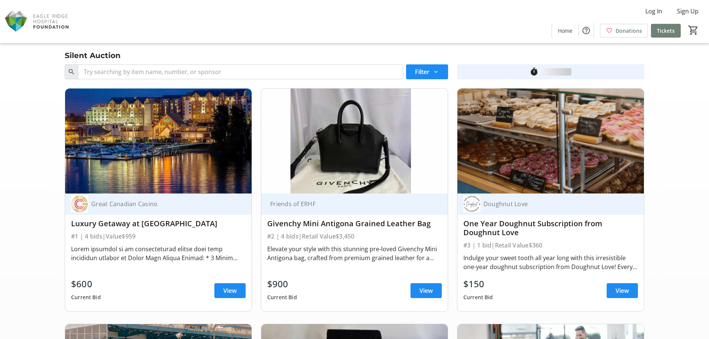
scroll to position [3807, 0]
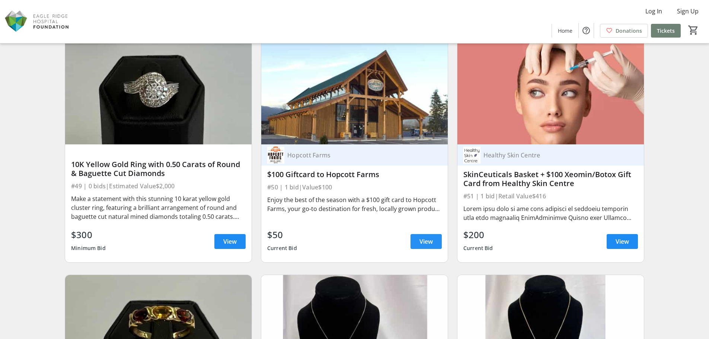
click at [431, 241] on span "View" at bounding box center [425, 241] width 13 height 9
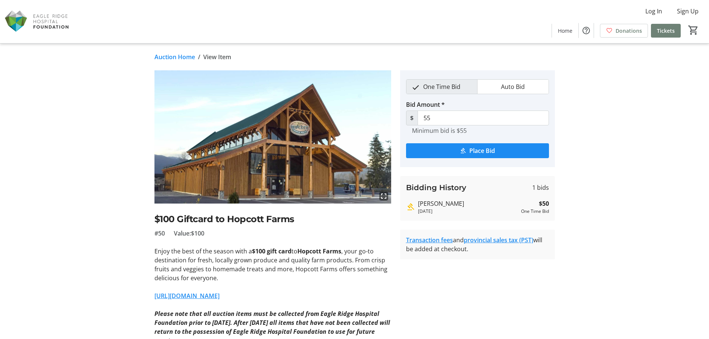
click at [263, 218] on h2 "$100 Giftcard to Hopcott Farms" at bounding box center [272, 218] width 237 height 13
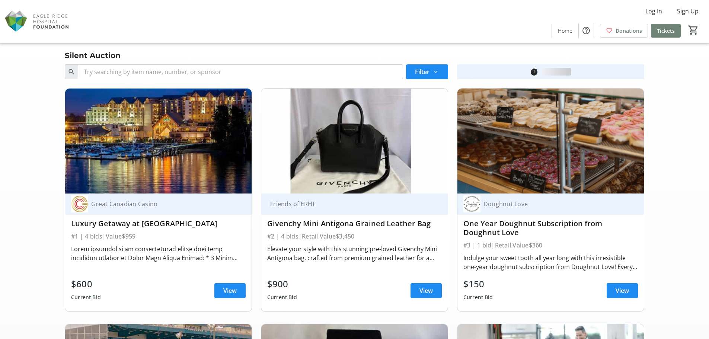
scroll to position [3807, 0]
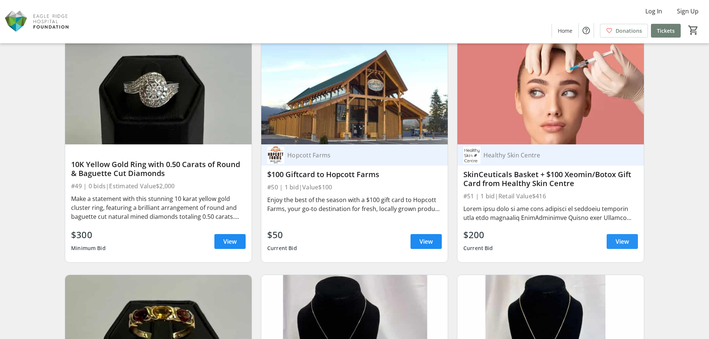
click at [622, 238] on span "View" at bounding box center [621, 241] width 13 height 9
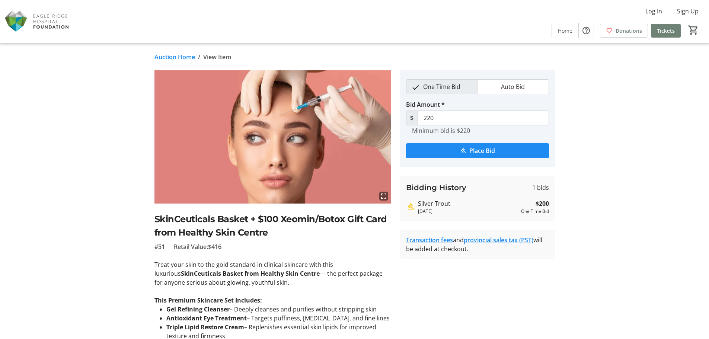
click at [218, 216] on h2 "SkinCeuticals Basket + $100 Xeomin/Botox Gift Card from Healthy Skin Centre" at bounding box center [272, 225] width 237 height 27
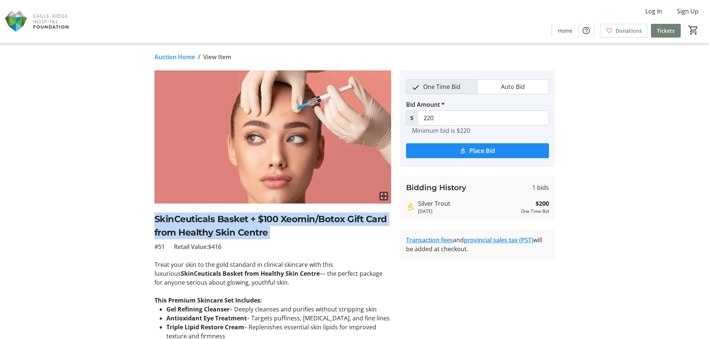
click at [218, 216] on h2 "SkinCeuticals Basket + $100 Xeomin/Botox Gift Card from Healthy Skin Centre" at bounding box center [272, 225] width 237 height 27
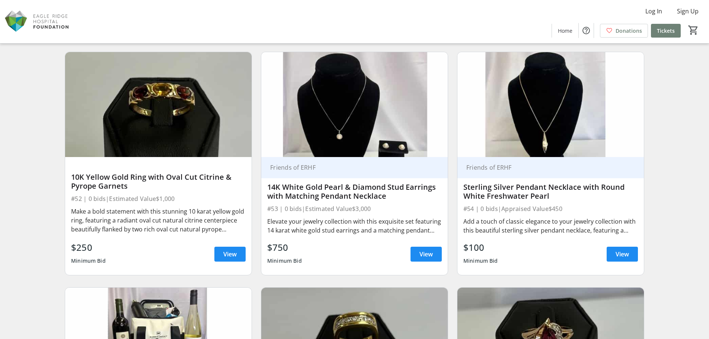
scroll to position [4030, 0]
click at [234, 256] on span "View" at bounding box center [229, 253] width 13 height 9
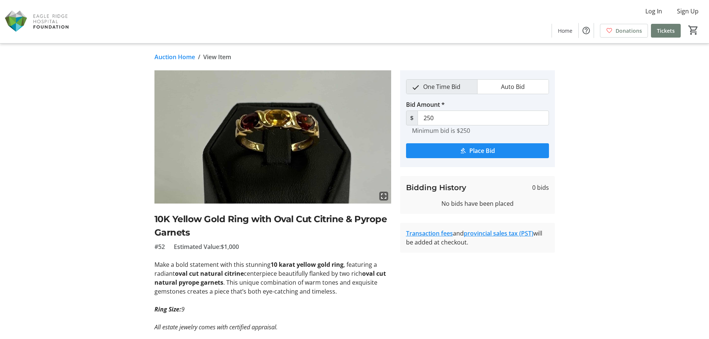
click at [182, 219] on h2 "10K Yellow Gold Ring with Oval Cut Citrine & Pyrope Garnets" at bounding box center [272, 225] width 237 height 27
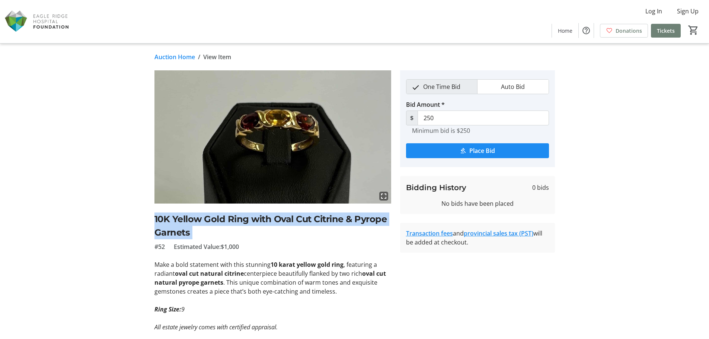
click at [182, 219] on h2 "10K Yellow Gold Ring with Oval Cut Citrine & Pyrope Garnets" at bounding box center [272, 225] width 237 height 27
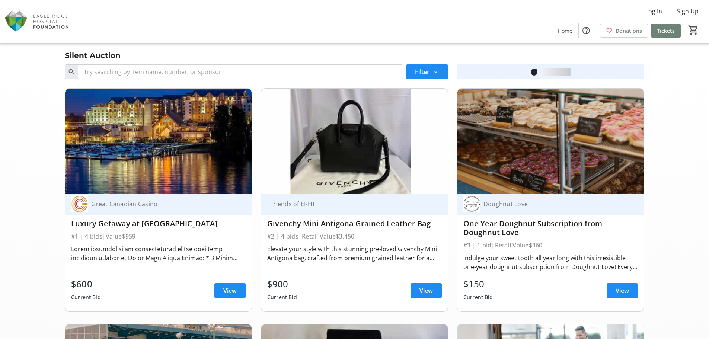
scroll to position [4030, 0]
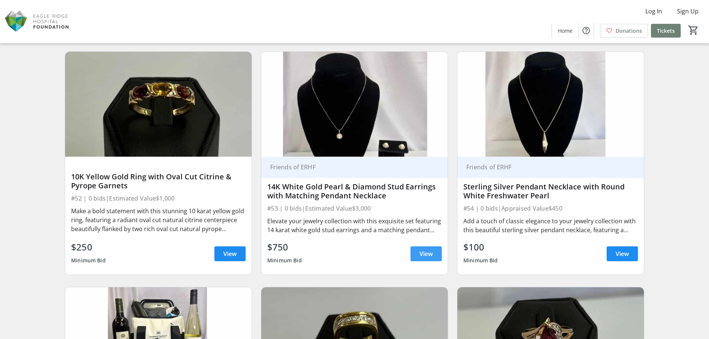
click at [427, 256] on span "View" at bounding box center [425, 253] width 13 height 9
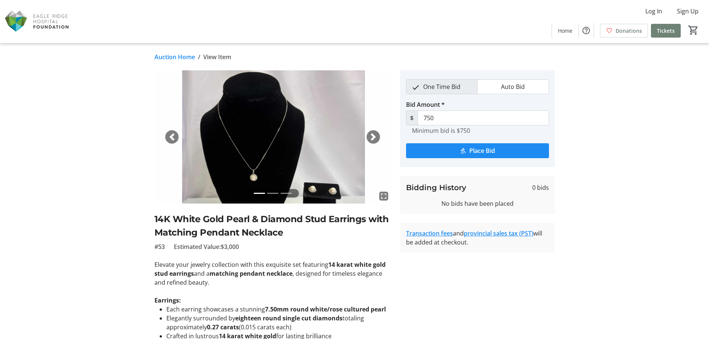
click at [250, 217] on h2 "14K White Gold Pearl & Diamond Stud Earrings with Matching Pendant Necklace" at bounding box center [272, 225] width 237 height 27
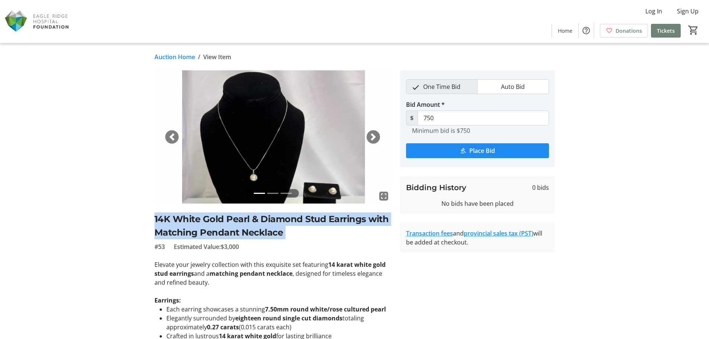
click at [250, 217] on h2 "14K White Gold Pearl & Diamond Stud Earrings with Matching Pendant Necklace" at bounding box center [272, 225] width 237 height 27
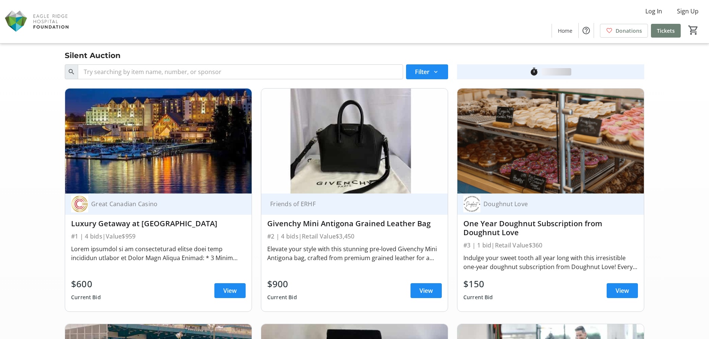
scroll to position [4030, 0]
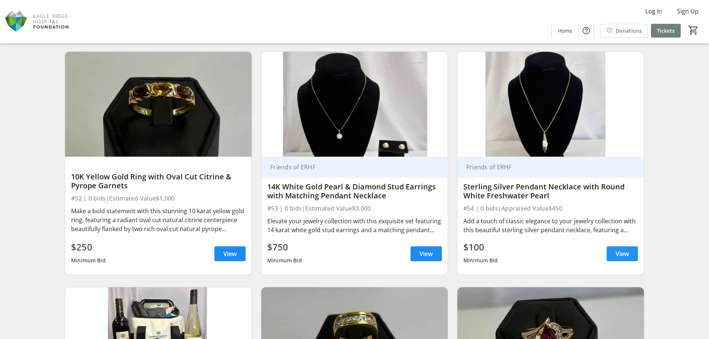
click at [621, 253] on span "View" at bounding box center [621, 253] width 13 height 9
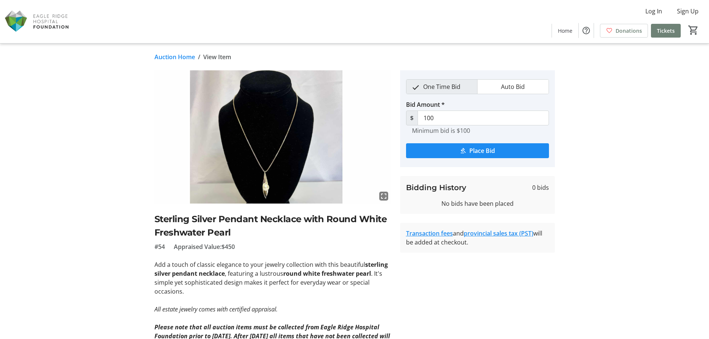
click at [228, 221] on h2 "Sterling Silver Pendant Necklace with Round White Freshwater Pearl" at bounding box center [272, 225] width 237 height 27
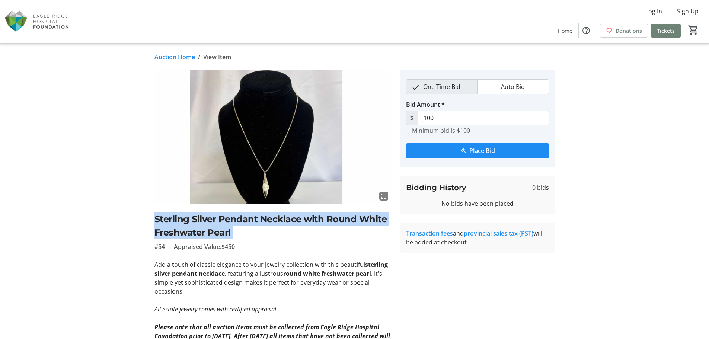
click at [228, 221] on h2 "Sterling Silver Pendant Necklace with Round White Freshwater Pearl" at bounding box center [272, 225] width 237 height 27
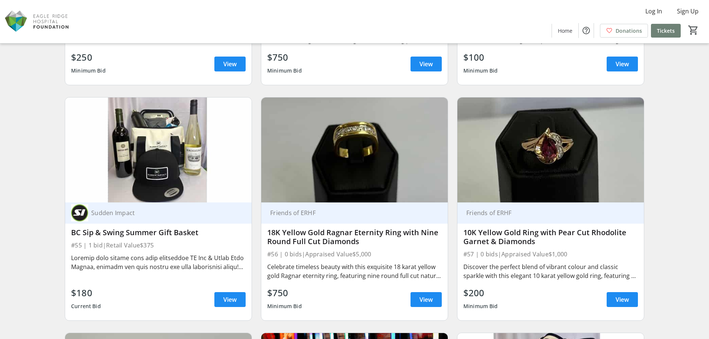
scroll to position [4253, 0]
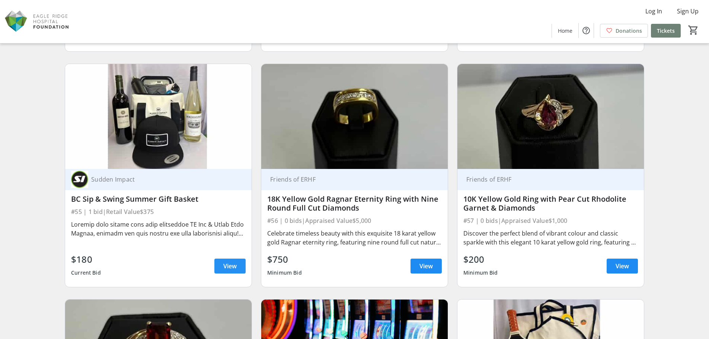
click at [222, 266] on span at bounding box center [229, 266] width 31 height 18
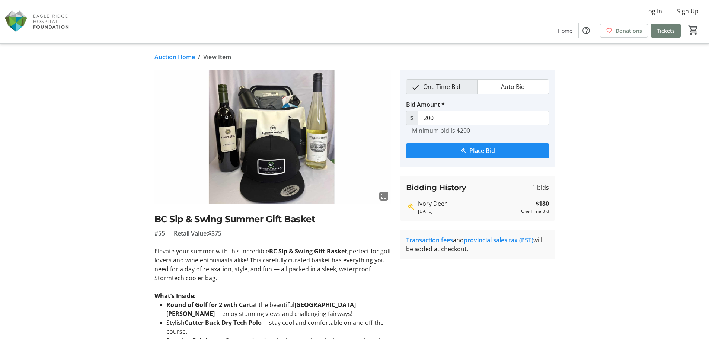
click at [243, 216] on h2 "BC Sip & Swing Summer Gift Basket" at bounding box center [272, 218] width 237 height 13
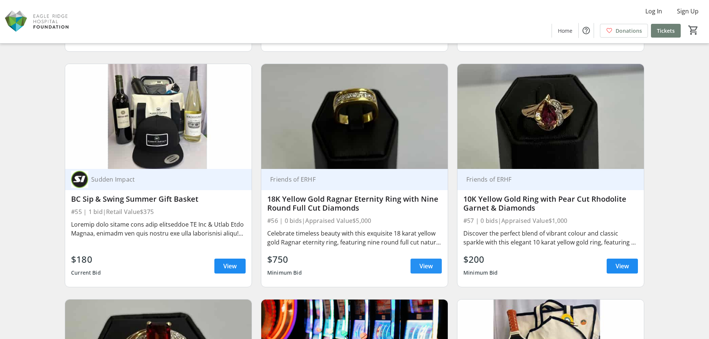
click at [418, 265] on span at bounding box center [425, 266] width 31 height 18
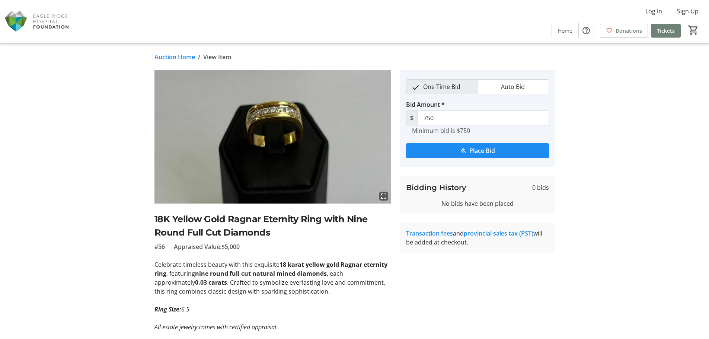
click at [245, 218] on h2 "18K Yellow Gold Ragnar Eternity Ring with Nine Round Full Cut Diamonds" at bounding box center [272, 225] width 237 height 27
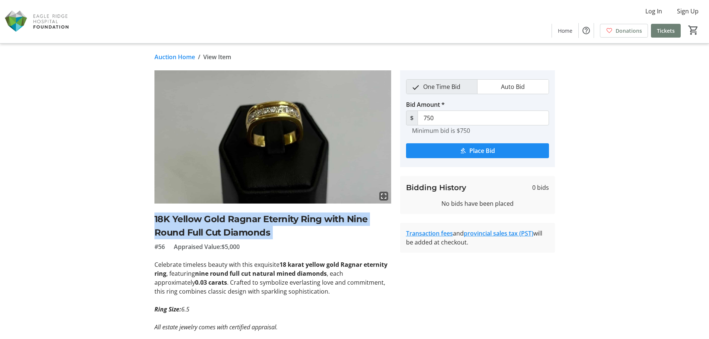
click at [245, 218] on h2 "18K Yellow Gold Ragnar Eternity Ring with Nine Round Full Cut Diamonds" at bounding box center [272, 225] width 237 height 27
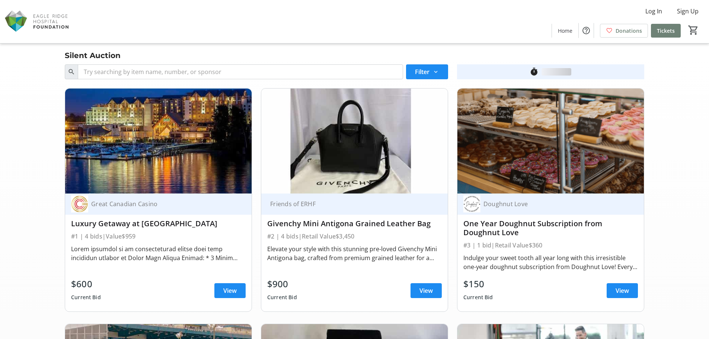
scroll to position [4253, 0]
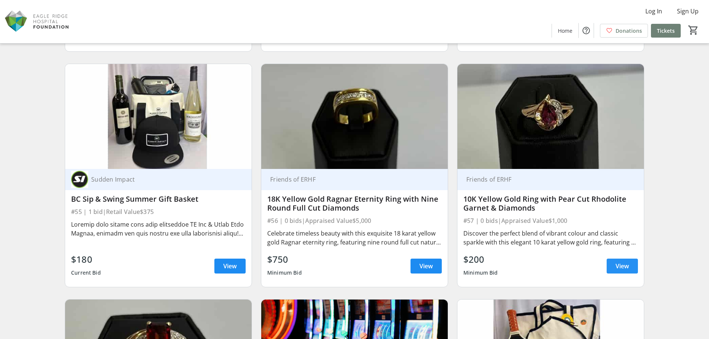
click at [609, 264] on span at bounding box center [621, 266] width 31 height 18
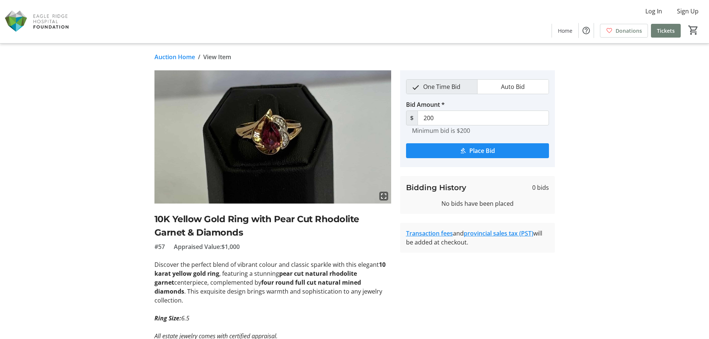
click at [238, 221] on h2 "10K Yellow Gold Ring with Pear Cut Rhodolite Garnet & Diamonds" at bounding box center [272, 225] width 237 height 27
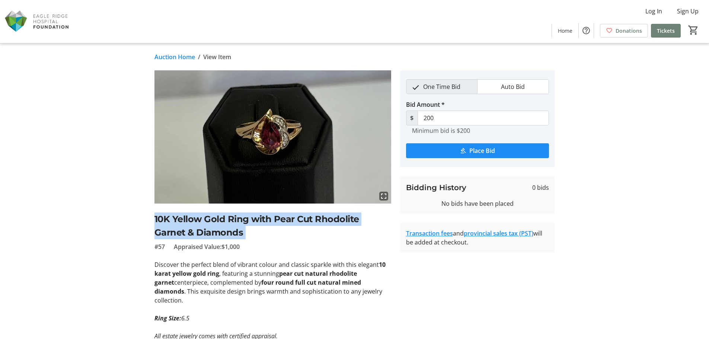
click at [238, 221] on h2 "10K Yellow Gold Ring with Pear Cut Rhodolite Garnet & Diamonds" at bounding box center [272, 225] width 237 height 27
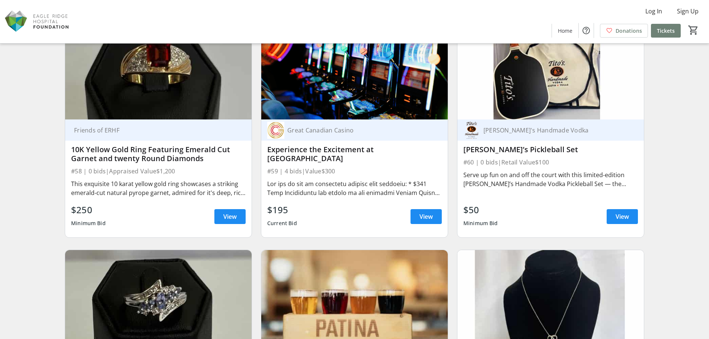
scroll to position [4551, 0]
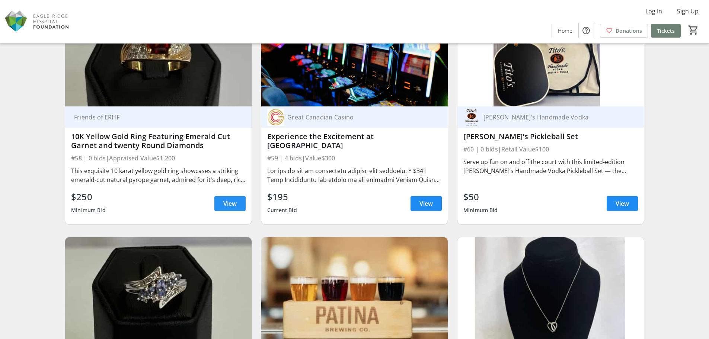
click at [228, 204] on span "View" at bounding box center [229, 203] width 13 height 9
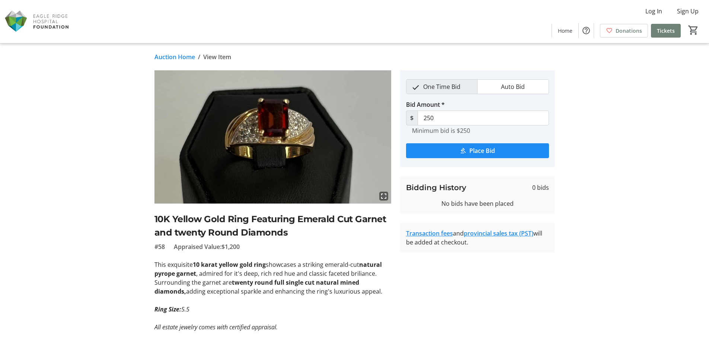
click at [230, 217] on h2 "10K Yellow Gold Ring Featuring Emerald Cut Garnet and twenty Round Diamonds" at bounding box center [272, 225] width 237 height 27
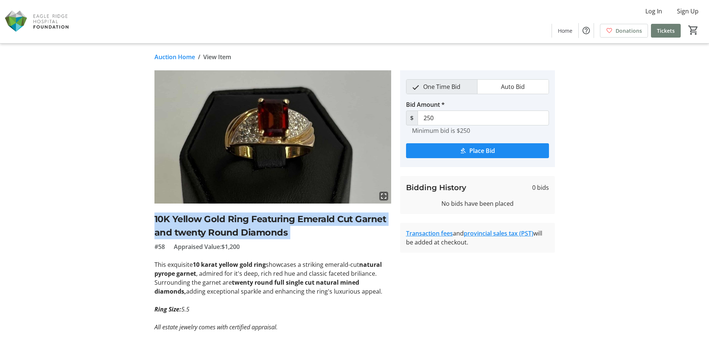
click at [230, 217] on h2 "10K Yellow Gold Ring Featuring Emerald Cut Garnet and twenty Round Diamonds" at bounding box center [272, 225] width 237 height 27
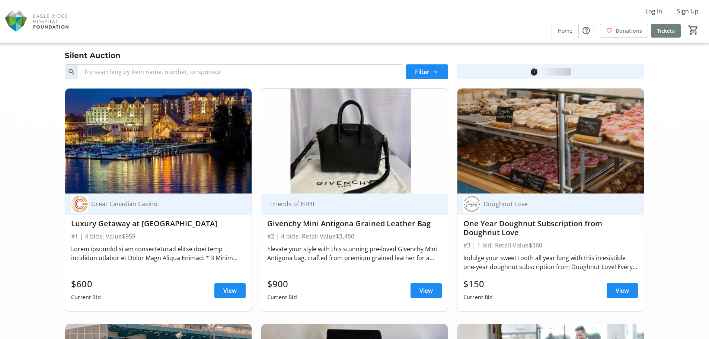
scroll to position [4551, 0]
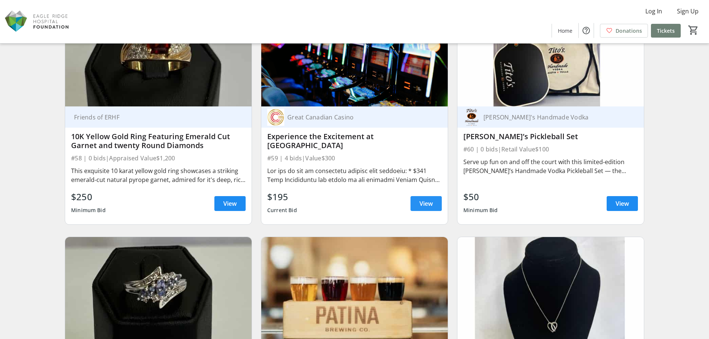
click at [425, 207] on span "View" at bounding box center [425, 203] width 13 height 9
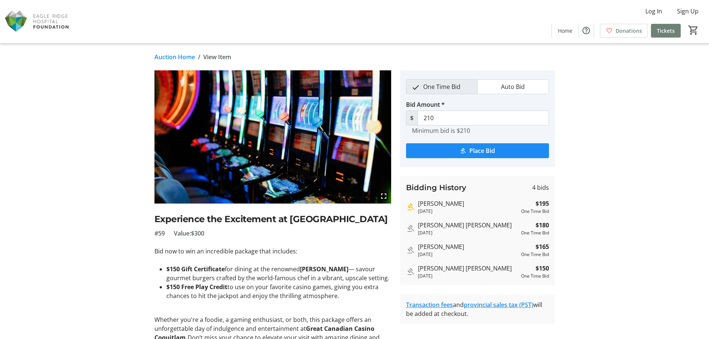
click at [240, 216] on h2 "Experience the Excitement at [GEOGRAPHIC_DATA]" at bounding box center [272, 218] width 237 height 13
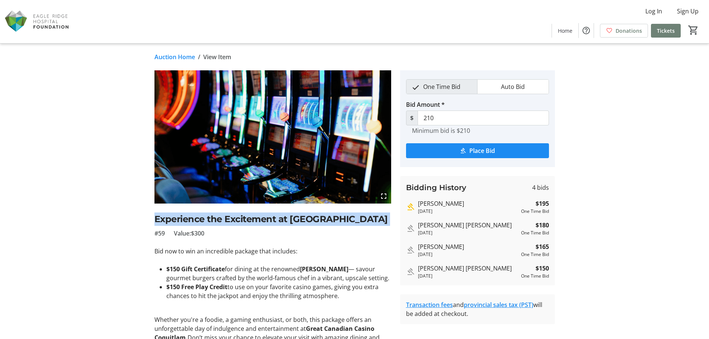
click at [240, 216] on h2 "Experience the Excitement at [GEOGRAPHIC_DATA]" at bounding box center [272, 218] width 237 height 13
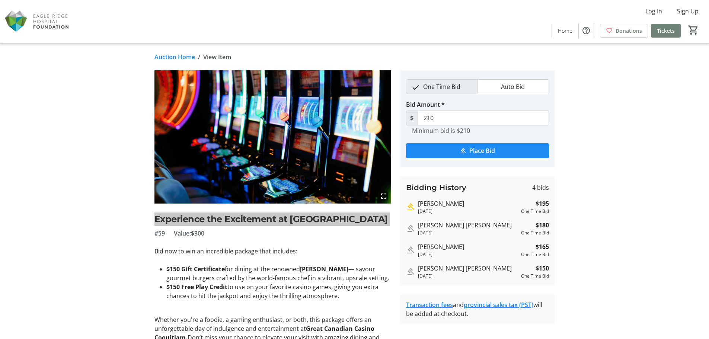
scroll to position [4551, 0]
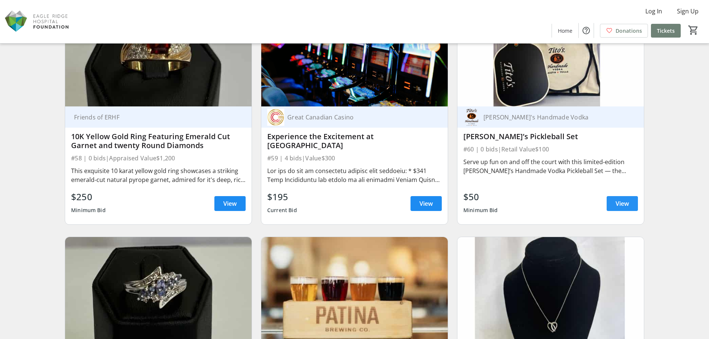
click at [622, 202] on span "View" at bounding box center [621, 203] width 13 height 9
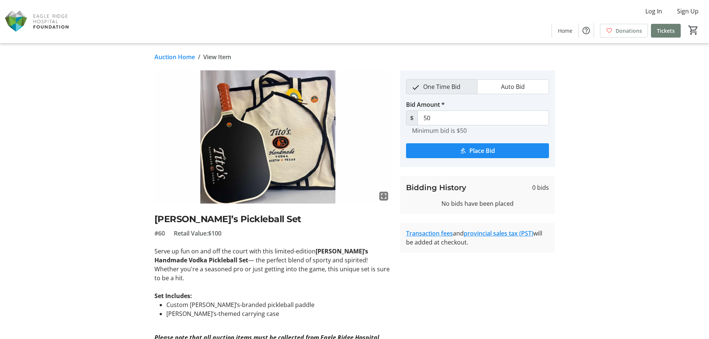
click at [229, 215] on h2 "[PERSON_NAME]’s Pickleball Set" at bounding box center [272, 218] width 237 height 13
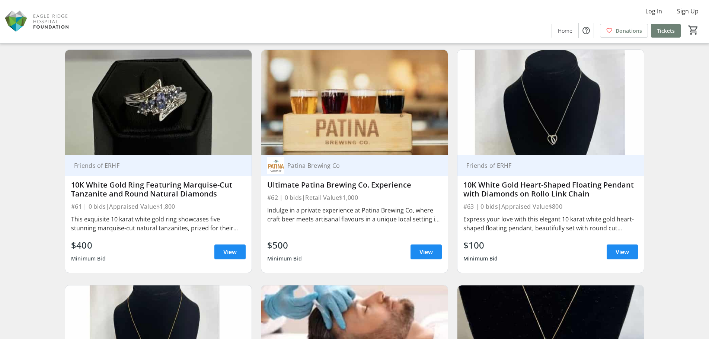
scroll to position [4774, 0]
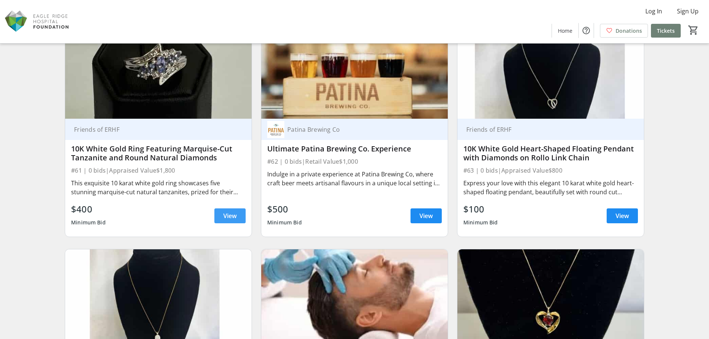
click at [220, 213] on span at bounding box center [229, 216] width 31 height 18
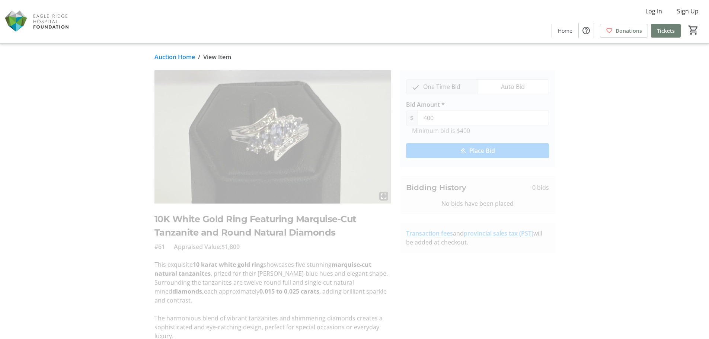
click at [224, 222] on h2 "10K White Gold Ring Featuring Marquise-Cut Tanzanite and Round Natural Diamonds" at bounding box center [272, 225] width 237 height 27
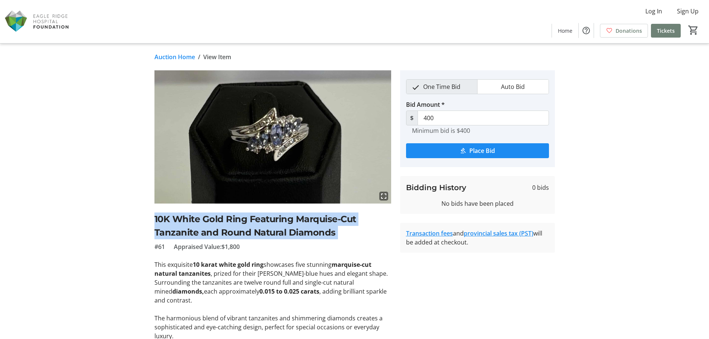
click at [224, 222] on h2 "10K White Gold Ring Featuring Marquise-Cut Tanzanite and Round Natural Diamonds" at bounding box center [272, 225] width 237 height 27
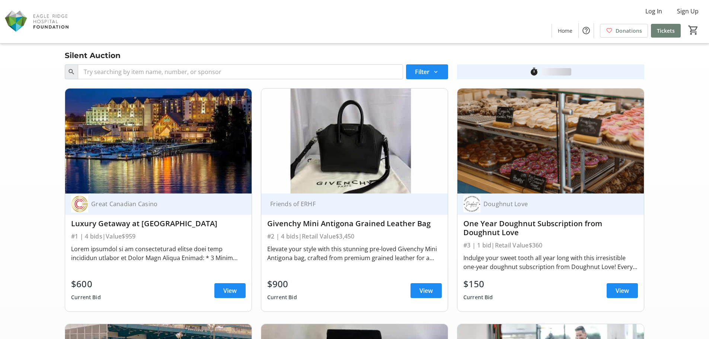
scroll to position [4774, 0]
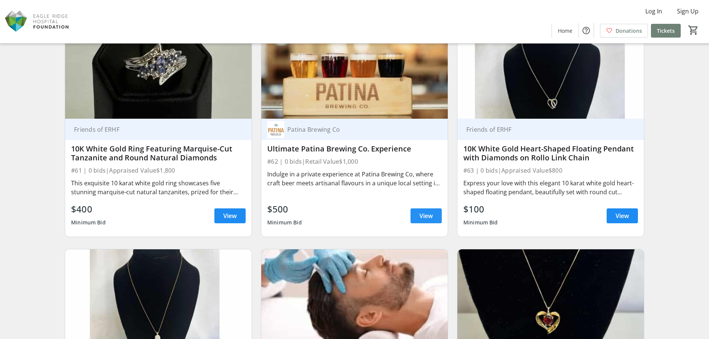
click at [414, 216] on span at bounding box center [425, 216] width 31 height 18
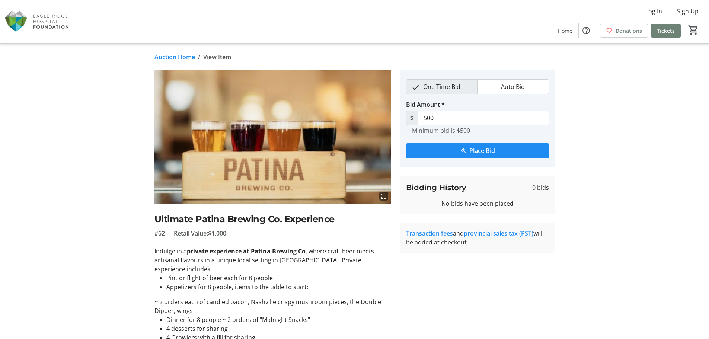
click at [251, 215] on h2 "Ultimate Patina Brewing Co. Experience" at bounding box center [272, 218] width 237 height 13
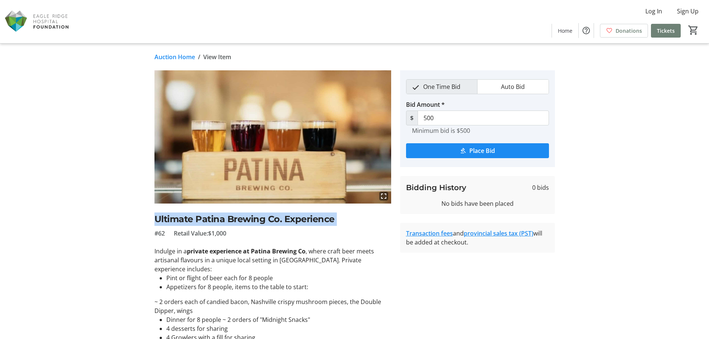
click at [251, 215] on h2 "Ultimate Patina Brewing Co. Experience" at bounding box center [272, 218] width 237 height 13
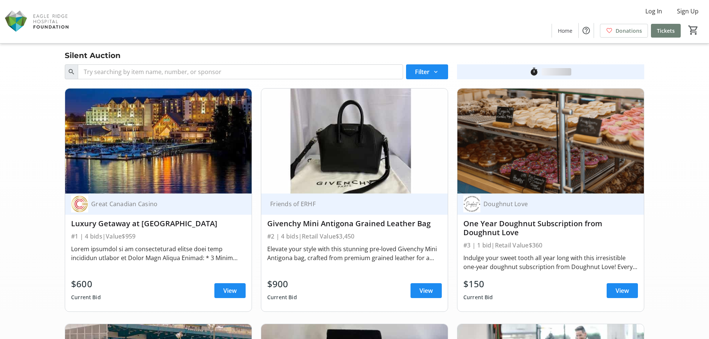
scroll to position [4774, 0]
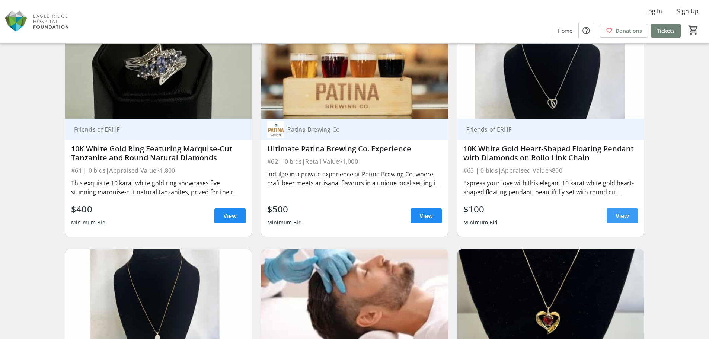
click at [619, 215] on span "View" at bounding box center [621, 215] width 13 height 9
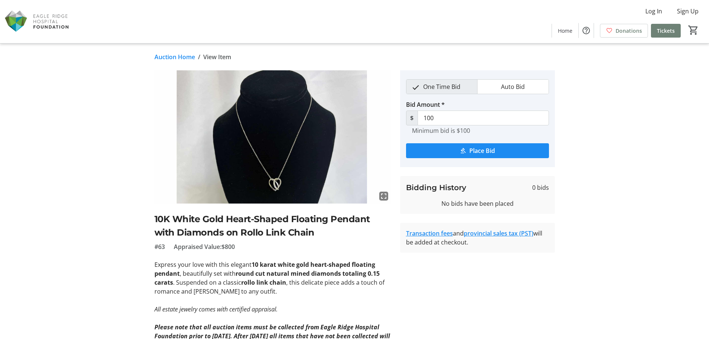
click at [258, 224] on h2 "10K White Gold Heart-Shaped Floating Pendant with Diamonds on Rollo Link Chain" at bounding box center [272, 225] width 237 height 27
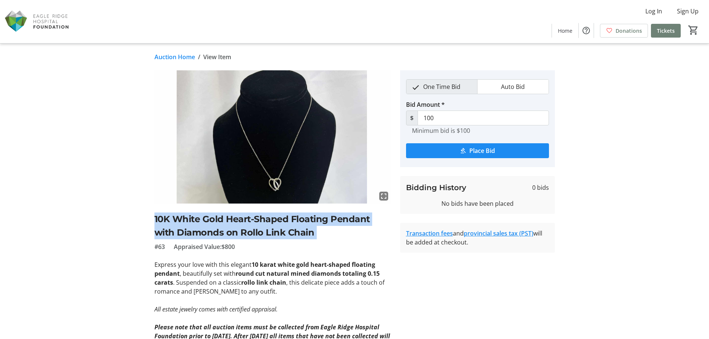
click at [258, 224] on h2 "10K White Gold Heart-Shaped Floating Pendant with Diamonds on Rollo Link Chain" at bounding box center [272, 225] width 237 height 27
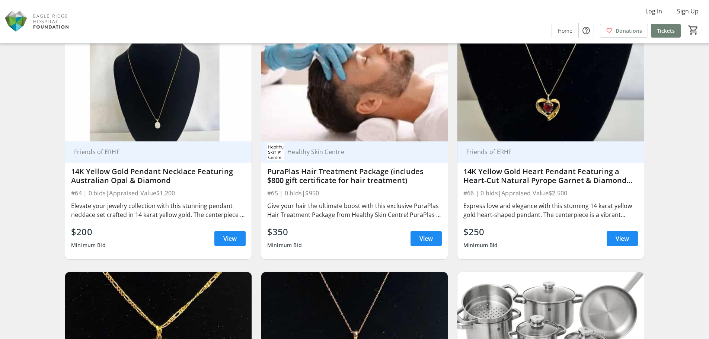
scroll to position [4997, 0]
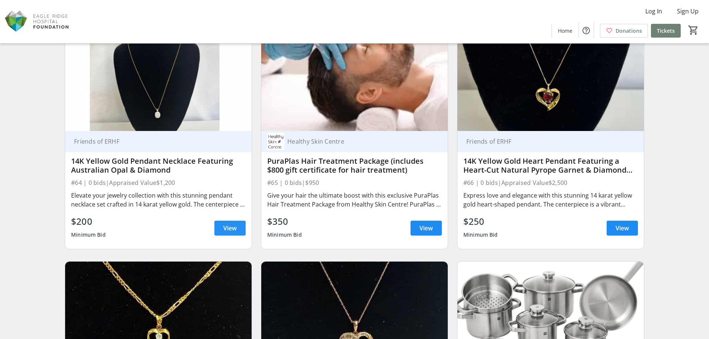
click at [227, 228] on span "View" at bounding box center [229, 228] width 13 height 9
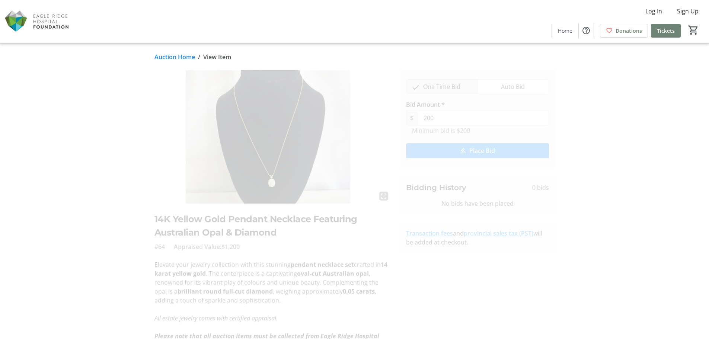
click at [247, 225] on h2 "14K Yellow Gold Pendant Necklace Featuring Australian Opal & Diamond" at bounding box center [272, 225] width 237 height 27
click at [246, 224] on h2 "14K Yellow Gold Pendant Necklace Featuring Australian Opal & Diamond" at bounding box center [272, 225] width 237 height 27
click at [248, 231] on h2 "14K Yellow Gold Pendant Necklace Featuring Australian Opal & Diamond" at bounding box center [272, 225] width 237 height 27
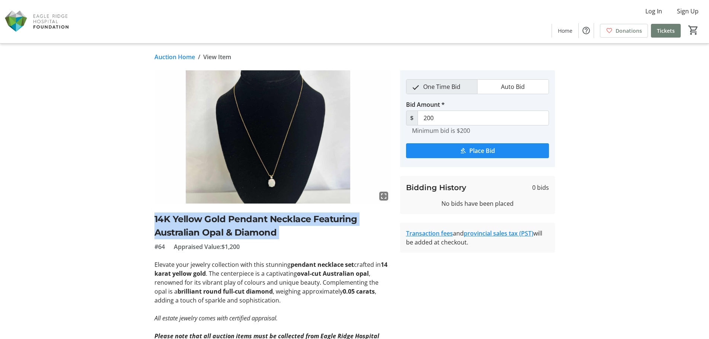
click at [248, 231] on h2 "14K Yellow Gold Pendant Necklace Featuring Australian Opal & Diamond" at bounding box center [272, 225] width 237 height 27
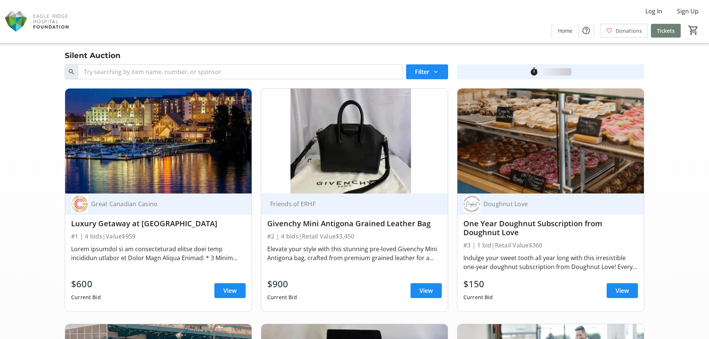
scroll to position [4997, 0]
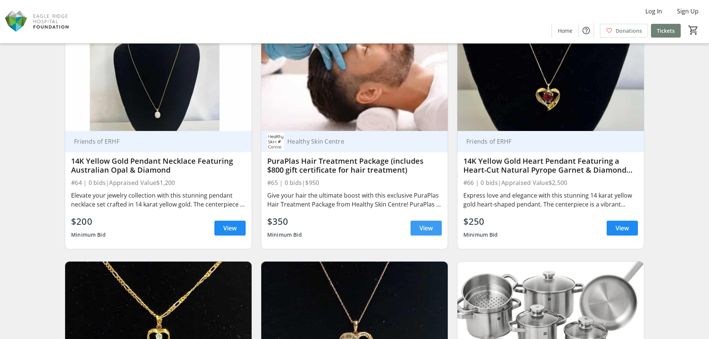
click at [433, 227] on span at bounding box center [425, 228] width 31 height 18
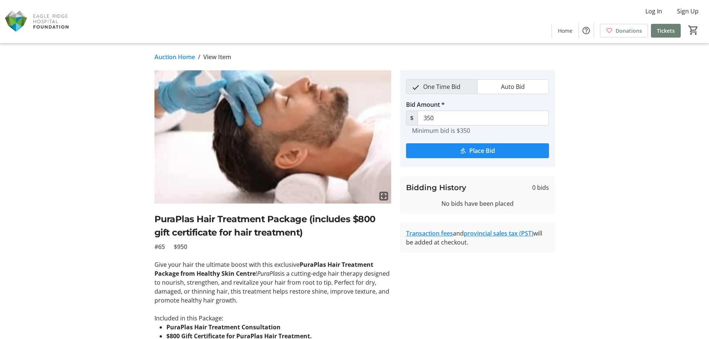
click at [282, 219] on h2 "PuraPlas Hair Treatment Package (includes $800 gift certificate for hair treatm…" at bounding box center [272, 225] width 237 height 27
click at [282, 220] on h2 "PuraPlas Hair Treatment Package (includes $800 gift certificate for hair treatm…" at bounding box center [272, 225] width 237 height 27
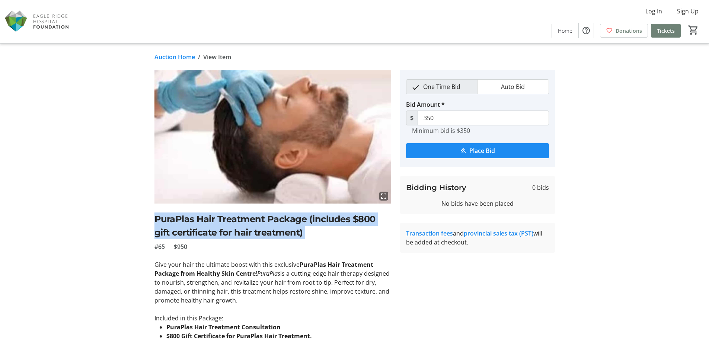
click at [282, 220] on h2 "PuraPlas Hair Treatment Package (includes $800 gift certificate for hair treatm…" at bounding box center [272, 225] width 237 height 27
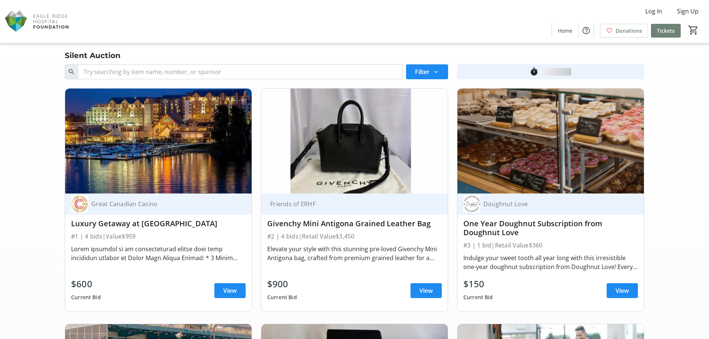
scroll to position [4997, 0]
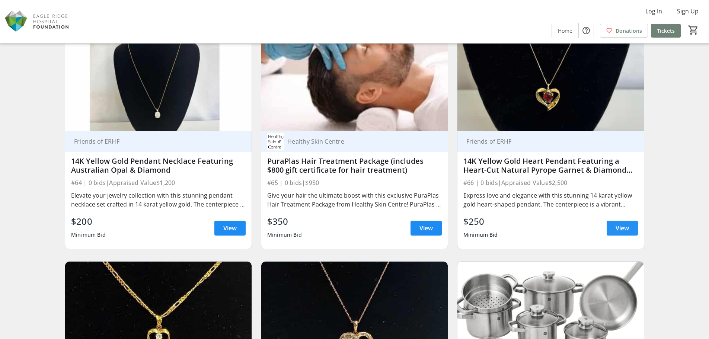
click at [618, 226] on span "View" at bounding box center [621, 228] width 13 height 9
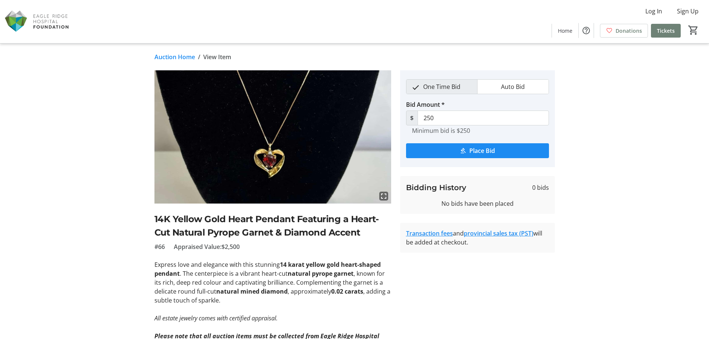
click at [256, 224] on h2 "14K Yellow Gold Heart Pendant Featuring a Heart-Cut Natural Pyrope Garnet & Dia…" at bounding box center [272, 225] width 237 height 27
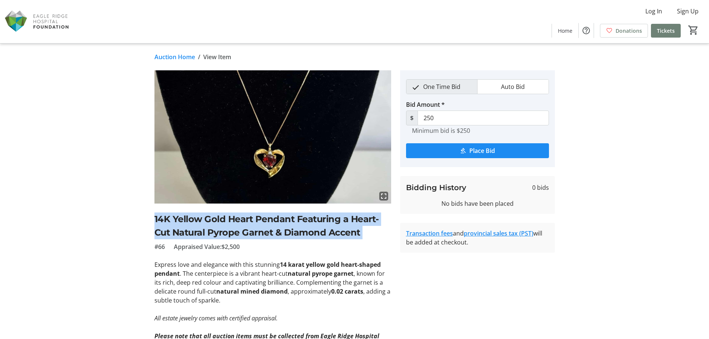
click at [256, 224] on h2 "14K Yellow Gold Heart Pendant Featuring a Heart-Cut Natural Pyrope Garnet & Dia…" at bounding box center [272, 225] width 237 height 27
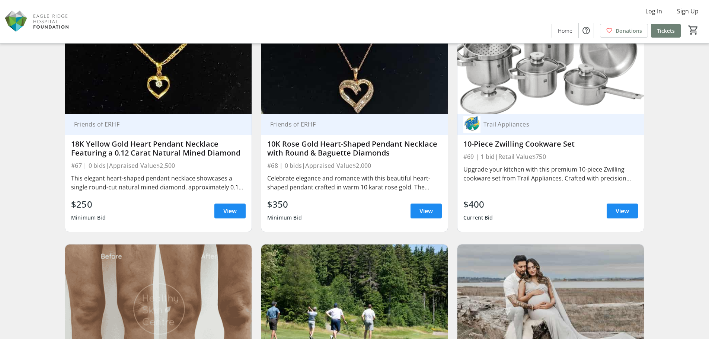
scroll to position [5258, 0]
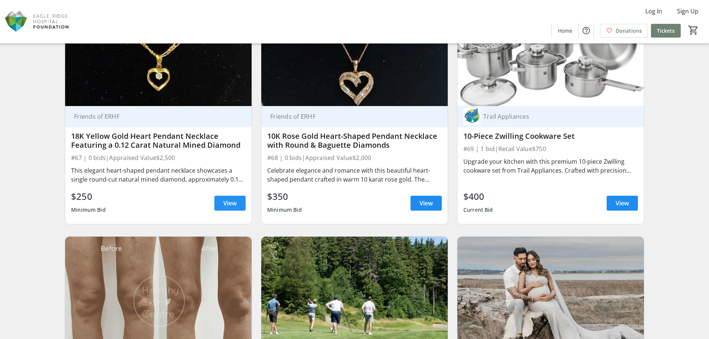
click at [233, 206] on span "View" at bounding box center [229, 203] width 13 height 9
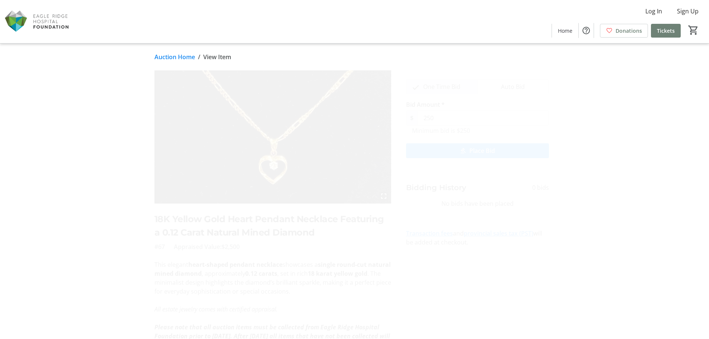
click at [230, 222] on h2 "18K Yellow Gold Heart Pendant Necklace Featuring a 0.12 Carat Natural Mined Dia…" at bounding box center [272, 225] width 237 height 27
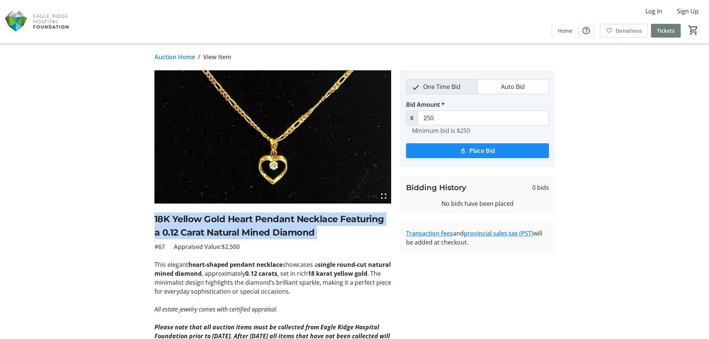
click at [230, 221] on h2 "18K Yellow Gold Heart Pendant Necklace Featuring a 0.12 Carat Natural Mined Dia…" at bounding box center [272, 225] width 237 height 27
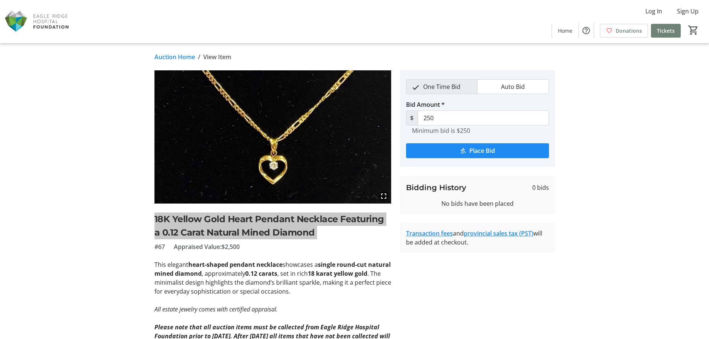
scroll to position [5258, 0]
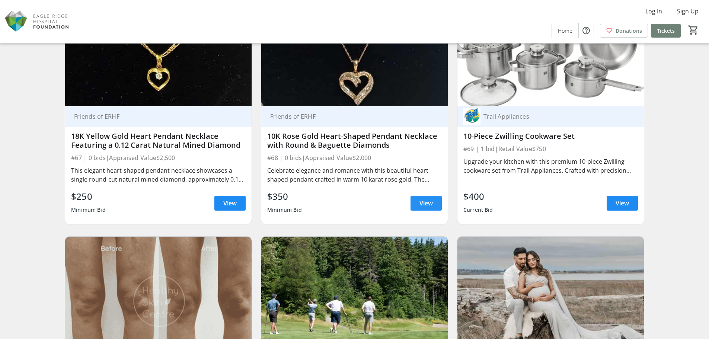
click at [421, 205] on span "View" at bounding box center [425, 203] width 13 height 9
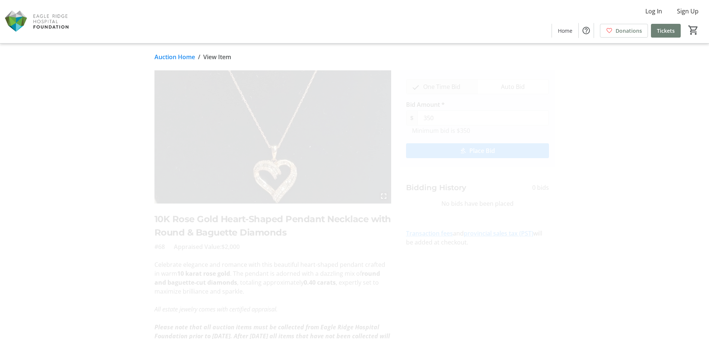
click at [270, 214] on h2 "10K Rose Gold Heart-Shaped Pendant Necklace with Round & Baguette Diamonds" at bounding box center [272, 225] width 237 height 27
click at [271, 217] on h2 "10K Rose Gold Heart-Shaped Pendant Necklace with Round & Baguette Diamonds" at bounding box center [272, 225] width 237 height 27
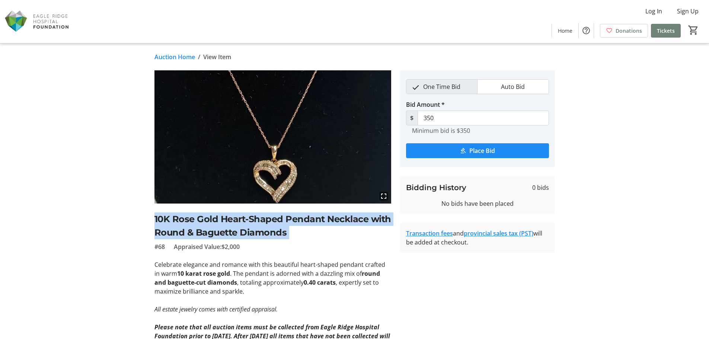
click at [271, 217] on h2 "10K Rose Gold Heart-Shaped Pendant Necklace with Round & Baguette Diamonds" at bounding box center [272, 225] width 237 height 27
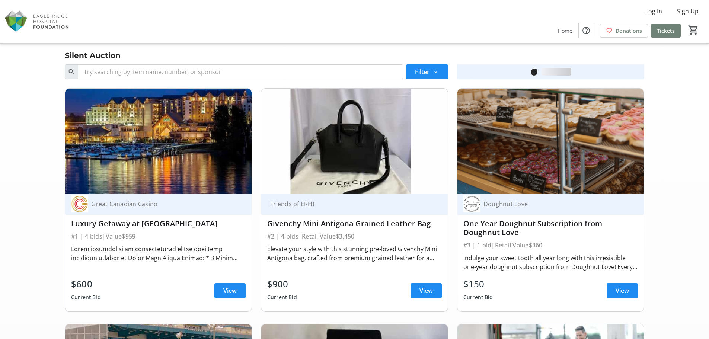
scroll to position [5258, 0]
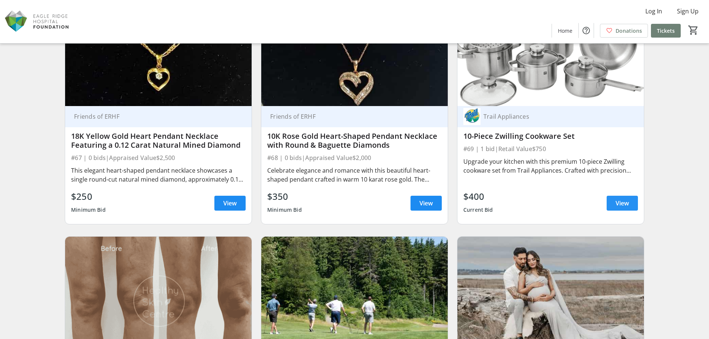
click at [611, 199] on span at bounding box center [621, 203] width 31 height 18
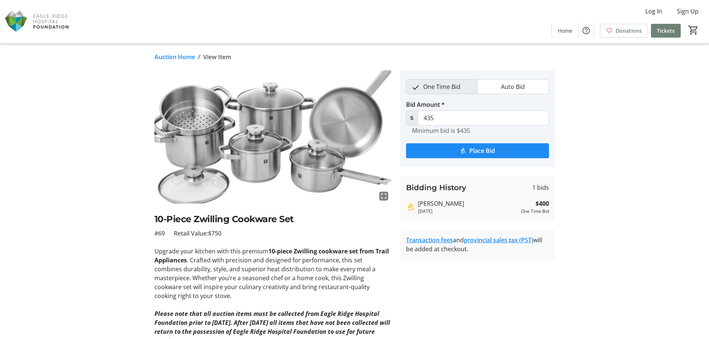
click at [235, 218] on h2 "10-Piece Zwilling Cookware Set" at bounding box center [272, 218] width 237 height 13
click at [330, 173] on img at bounding box center [272, 136] width 237 height 133
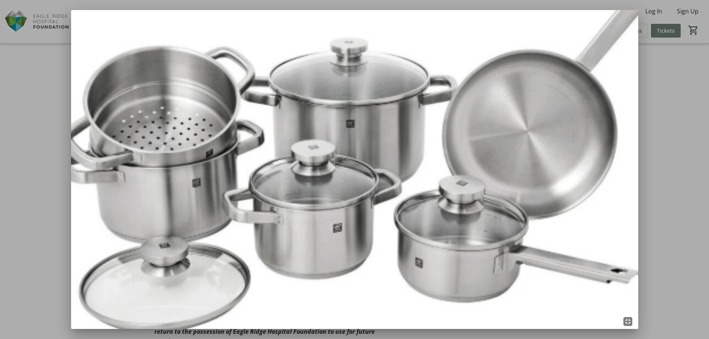
click at [45, 48] on div at bounding box center [354, 169] width 709 height 339
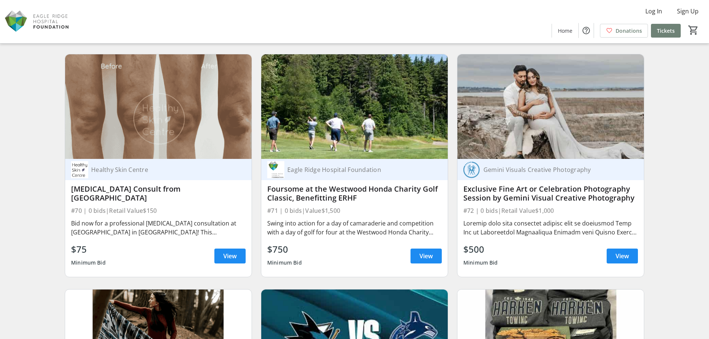
scroll to position [5444, 0]
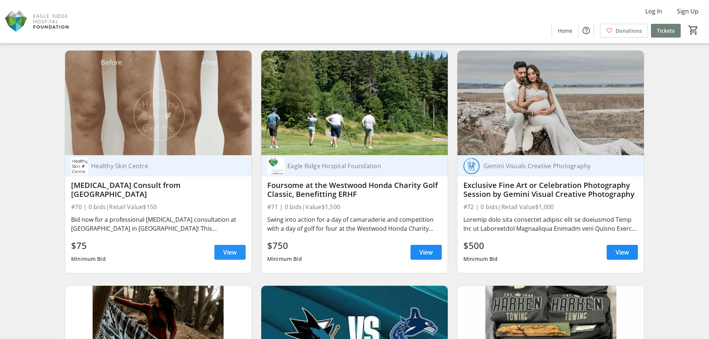
click at [226, 254] on span "View" at bounding box center [229, 252] width 13 height 9
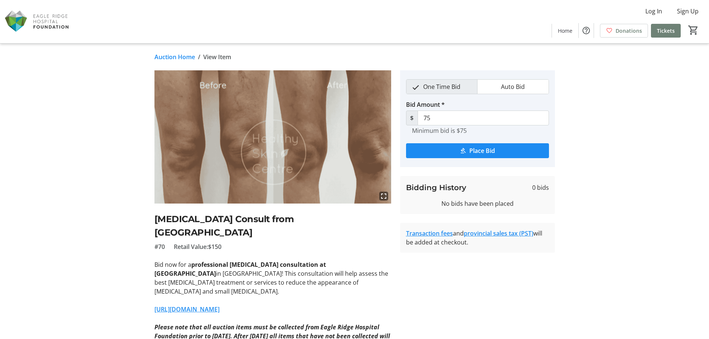
click at [239, 219] on h2 "[MEDICAL_DATA] Consult from [GEOGRAPHIC_DATA]" at bounding box center [272, 225] width 237 height 27
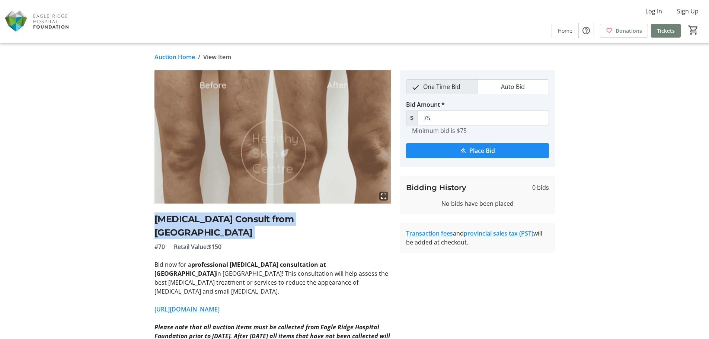
click at [239, 219] on h2 "[MEDICAL_DATA] Consult from [GEOGRAPHIC_DATA]" at bounding box center [272, 225] width 237 height 27
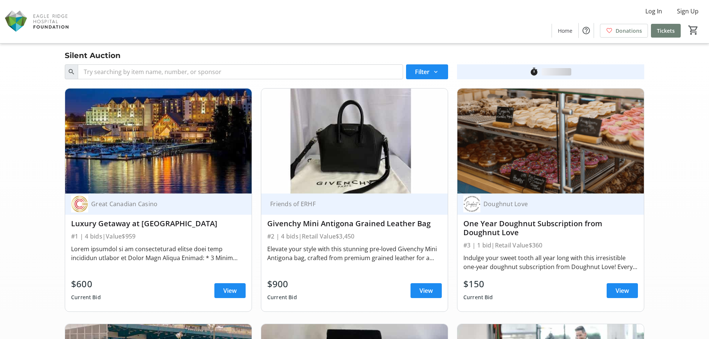
scroll to position [5444, 0]
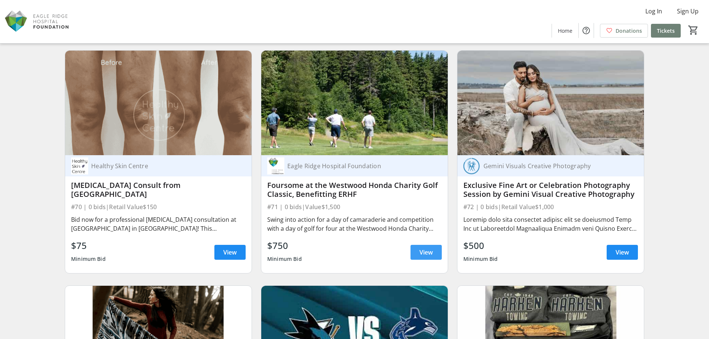
click at [427, 250] on span "View" at bounding box center [425, 252] width 13 height 9
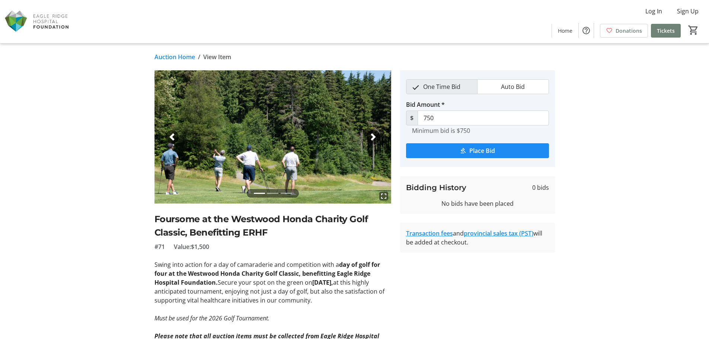
click at [189, 221] on h2 "Foursome at the Westwood Honda Charity Golf Classic, Benefitting ERHF" at bounding box center [272, 225] width 237 height 27
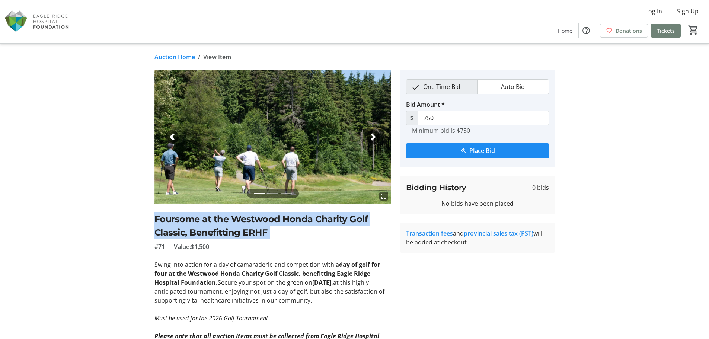
click at [189, 221] on h2 "Foursome at the Westwood Honda Charity Golf Classic, Benefitting ERHF" at bounding box center [272, 225] width 237 height 27
click at [276, 134] on img at bounding box center [272, 136] width 237 height 133
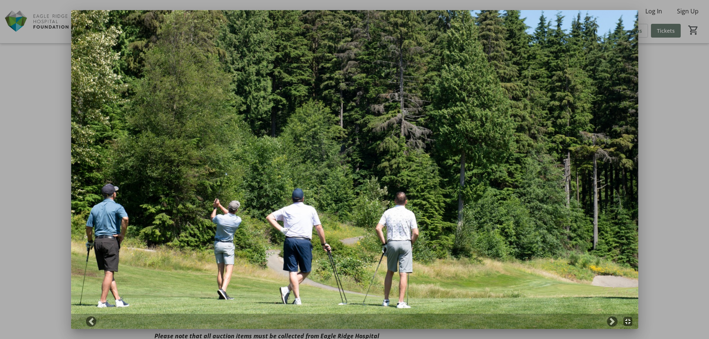
drag, startPoint x: 58, startPoint y: 95, endPoint x: 58, endPoint y: 89, distance: 6.0
click at [58, 95] on div at bounding box center [354, 169] width 709 height 339
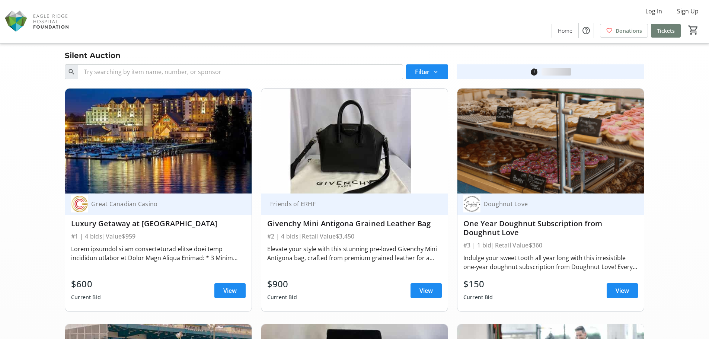
scroll to position [5444, 0]
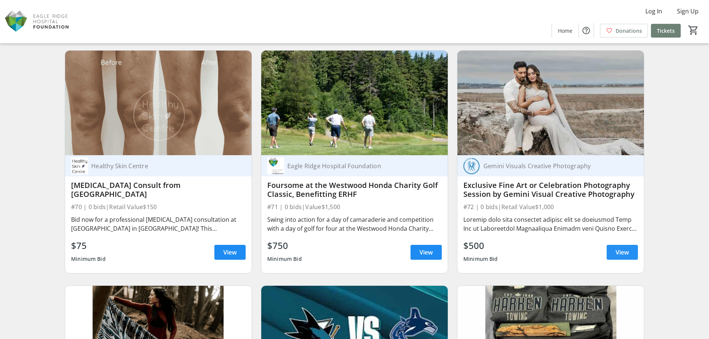
click at [625, 252] on span "View" at bounding box center [621, 252] width 13 height 9
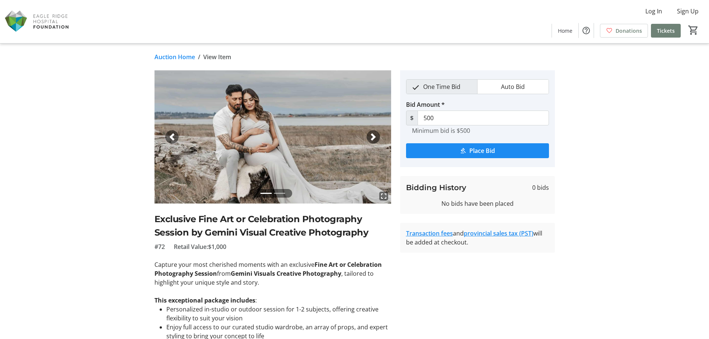
click at [206, 221] on h2 "Exclusive Fine Art or Celebration Photography Session by Gemini Visual Creative…" at bounding box center [272, 225] width 237 height 27
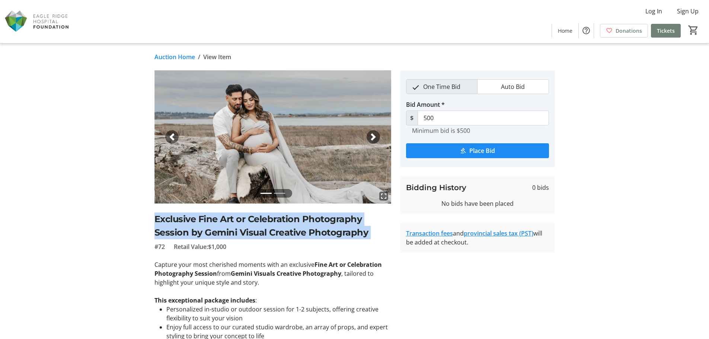
click at [206, 221] on h2 "Exclusive Fine Art or Celebration Photography Session by Gemini Visual Creative…" at bounding box center [272, 225] width 237 height 27
click at [269, 127] on img at bounding box center [272, 136] width 237 height 133
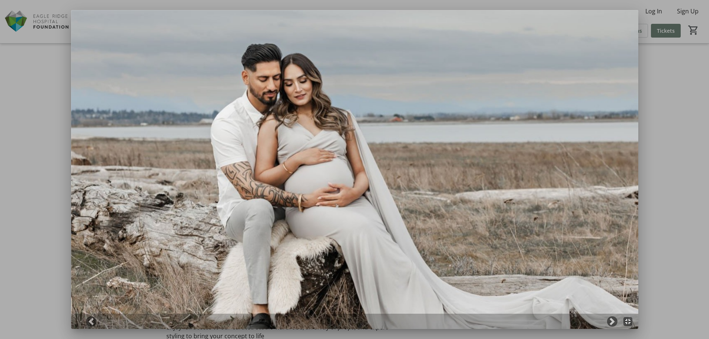
drag, startPoint x: 26, startPoint y: 105, endPoint x: 33, endPoint y: 104, distance: 7.2
click at [29, 106] on div at bounding box center [354, 169] width 709 height 339
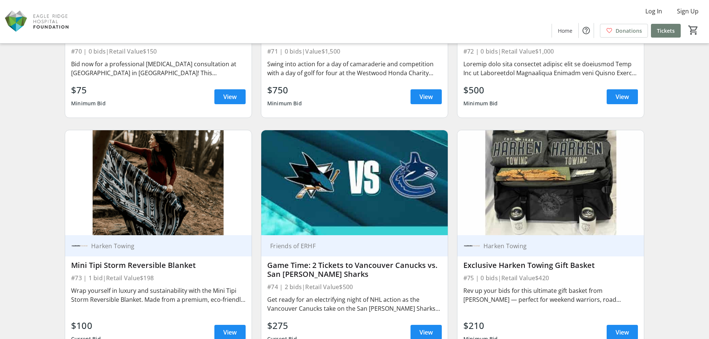
scroll to position [5667, 0]
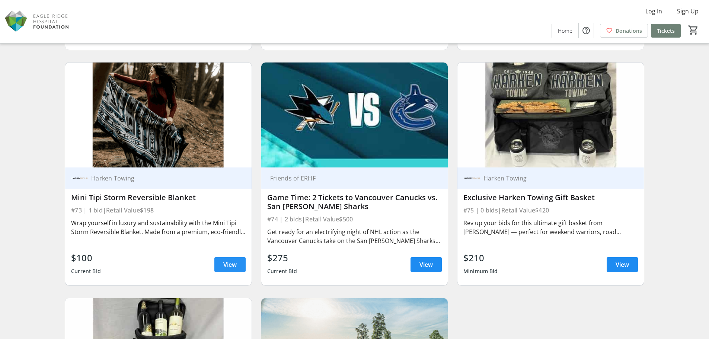
click at [228, 265] on span "View" at bounding box center [229, 264] width 13 height 9
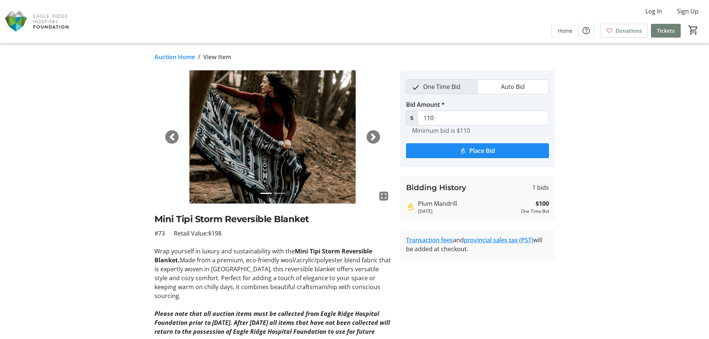
click at [180, 221] on h2 "Mini Tipi Storm Reversible Blanket" at bounding box center [272, 218] width 237 height 13
click at [266, 140] on img at bounding box center [272, 136] width 237 height 133
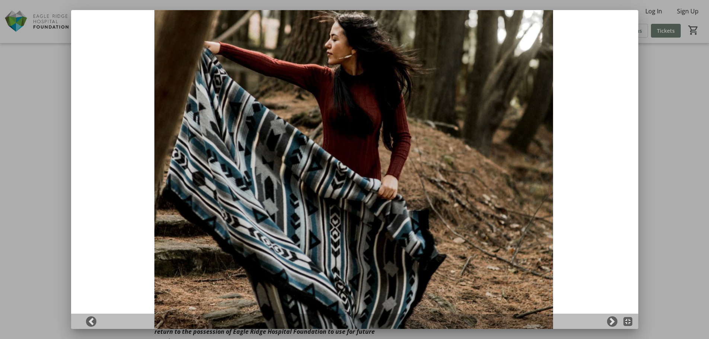
click at [19, 121] on div at bounding box center [354, 169] width 709 height 339
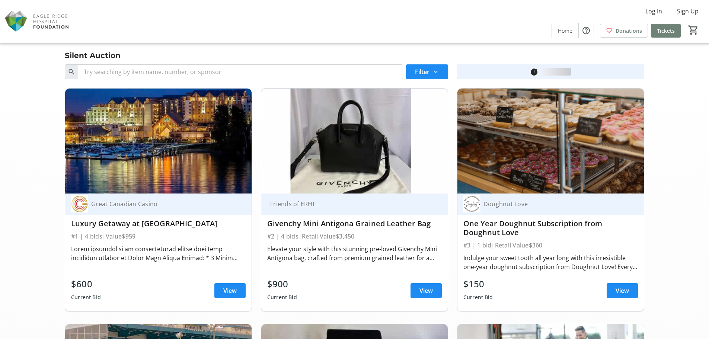
scroll to position [5667, 0]
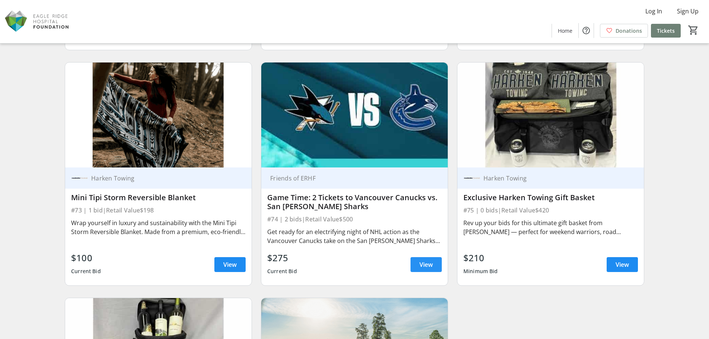
click at [422, 268] on span "View" at bounding box center [425, 264] width 13 height 9
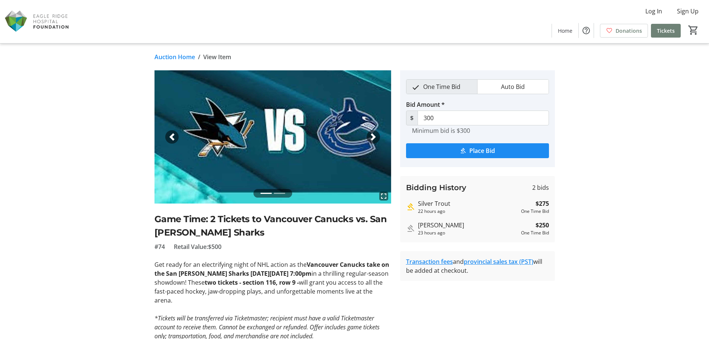
click at [263, 217] on h2 "Game Time: 2 Tickets to Vancouver Canucks vs. San [PERSON_NAME] Sharks" at bounding box center [272, 225] width 237 height 27
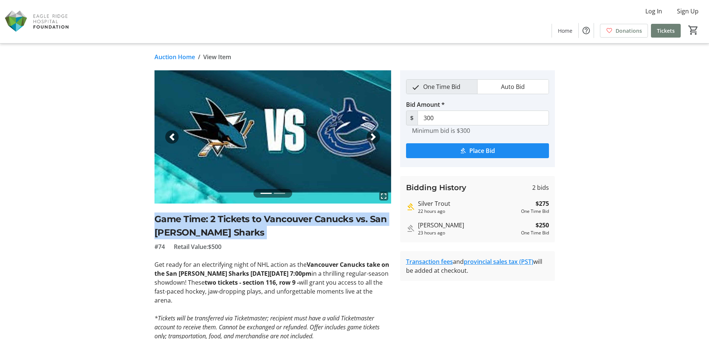
click at [263, 217] on h2 "Game Time: 2 Tickets to Vancouver Canucks vs. San [PERSON_NAME] Sharks" at bounding box center [272, 225] width 237 height 27
click at [314, 140] on img at bounding box center [272, 136] width 237 height 133
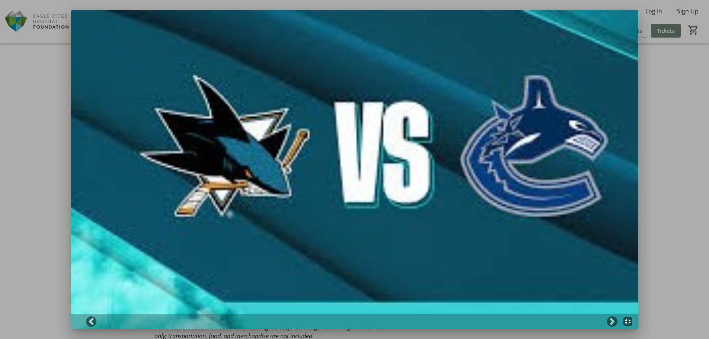
click at [28, 97] on div at bounding box center [354, 169] width 709 height 339
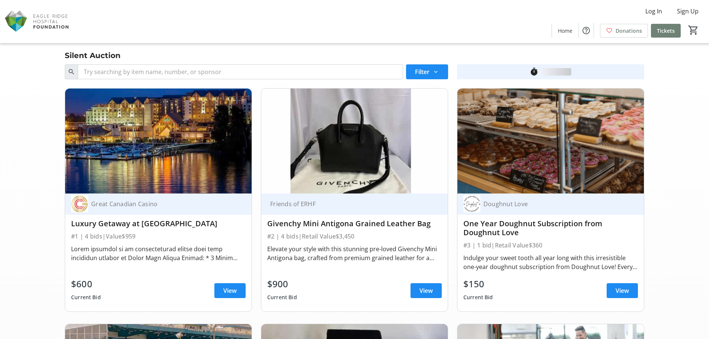
scroll to position [5667, 0]
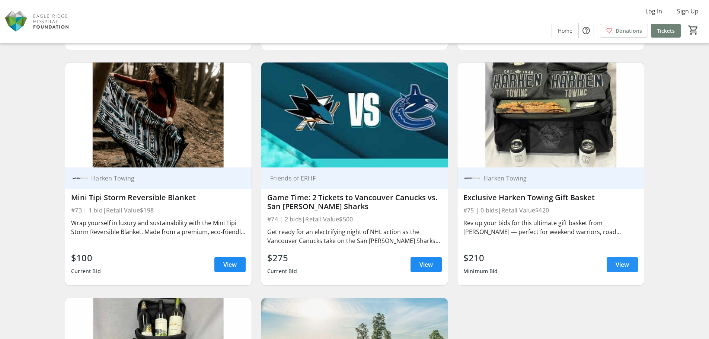
click at [607, 265] on span at bounding box center [621, 265] width 31 height 18
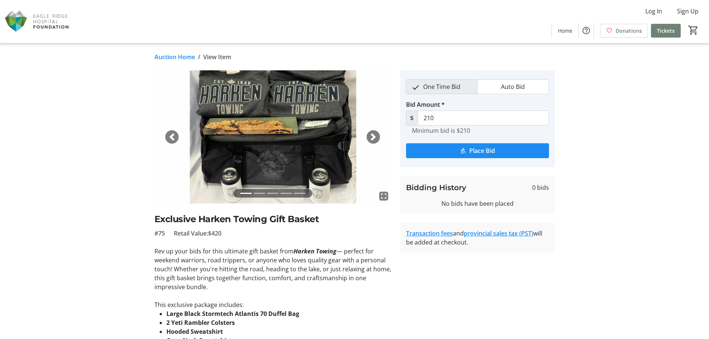
click at [190, 220] on h2 "Exclusive Harken Towing Gift Basket" at bounding box center [272, 218] width 237 height 13
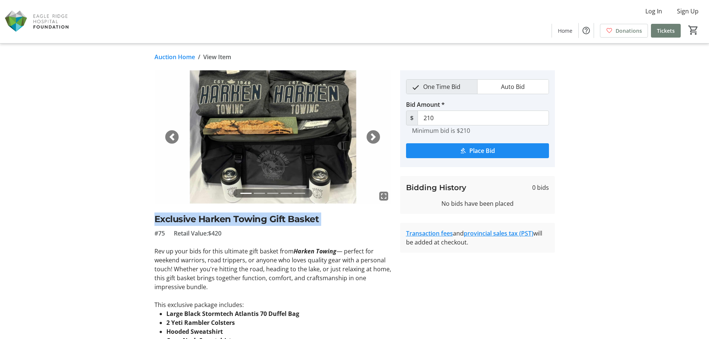
click at [190, 220] on h2 "Exclusive Harken Towing Gift Basket" at bounding box center [272, 218] width 237 height 13
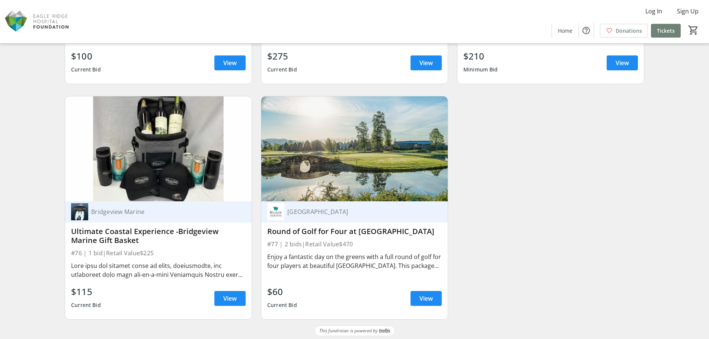
scroll to position [5872, 0]
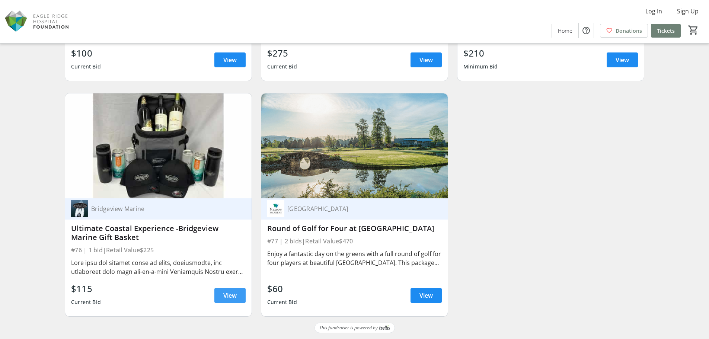
click at [226, 296] on span "View" at bounding box center [229, 295] width 13 height 9
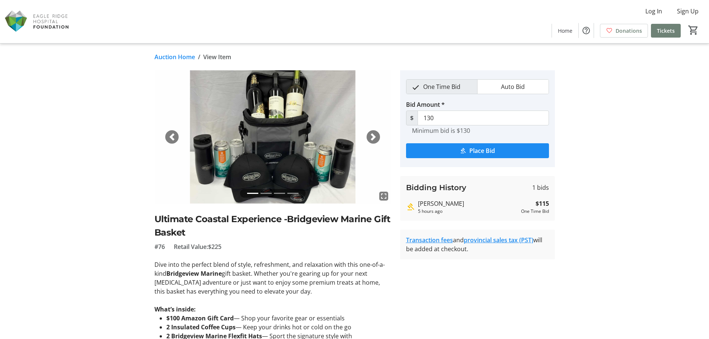
click at [170, 229] on h2 "Ultimate Coastal Experience -Bridgeview Marine Gift Basket" at bounding box center [272, 225] width 237 height 27
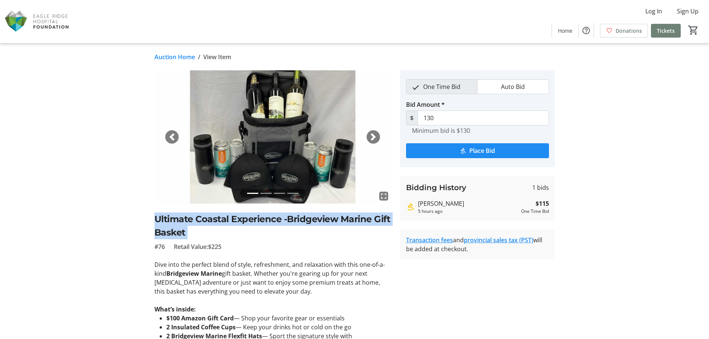
click at [170, 229] on h2 "Ultimate Coastal Experience -Bridgeview Marine Gift Basket" at bounding box center [272, 225] width 237 height 27
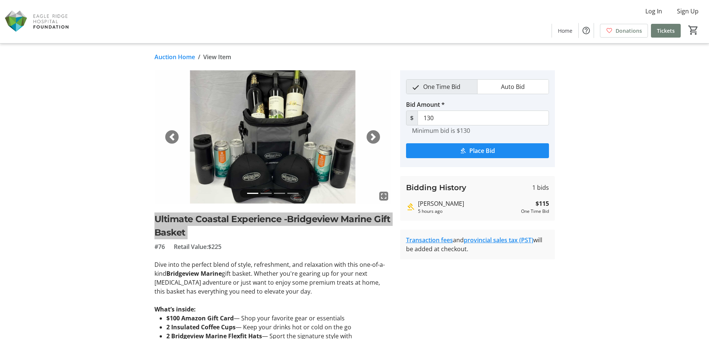
scroll to position [5872, 0]
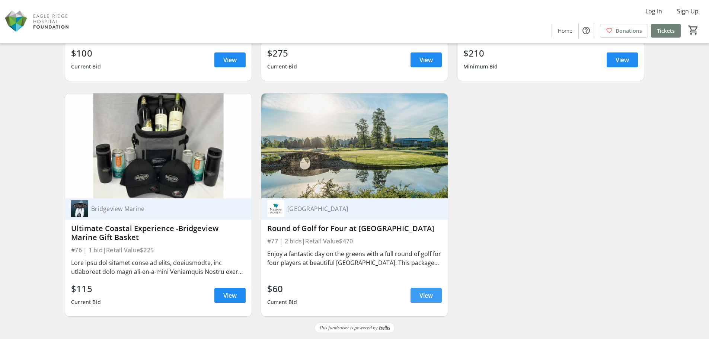
drag, startPoint x: 428, startPoint y: 296, endPoint x: 420, endPoint y: 292, distance: 9.2
click at [427, 296] on span "View" at bounding box center [425, 295] width 13 height 9
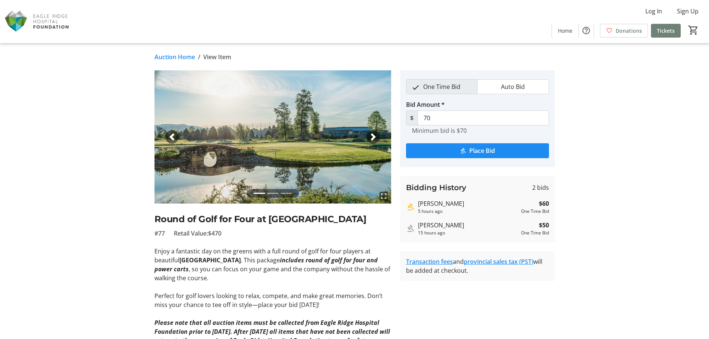
click at [275, 222] on h2 "Round of Golf for Four at [GEOGRAPHIC_DATA]" at bounding box center [272, 218] width 237 height 13
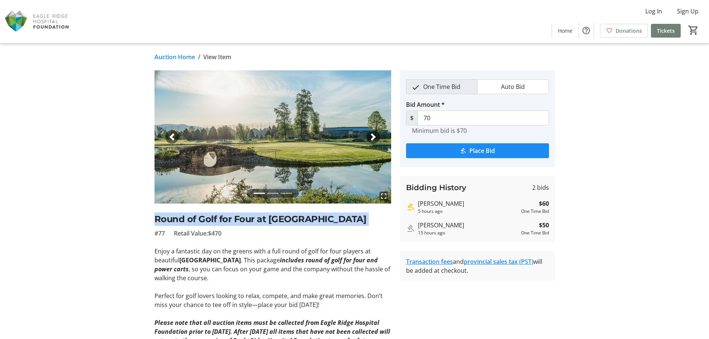
click at [275, 222] on h2 "Round of Golf for Four at [GEOGRAPHIC_DATA]" at bounding box center [272, 218] width 237 height 13
click at [240, 145] on img at bounding box center [272, 136] width 237 height 133
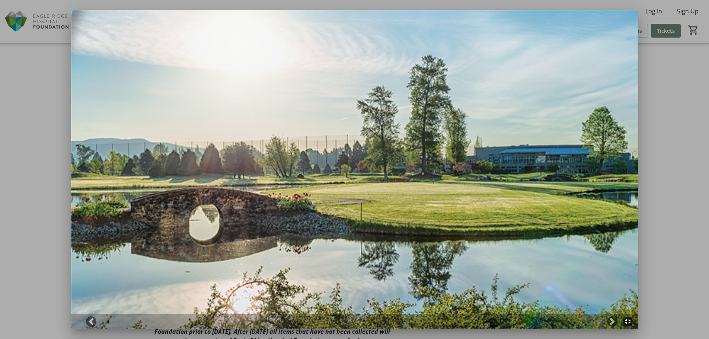
click at [20, 78] on div at bounding box center [354, 169] width 709 height 339
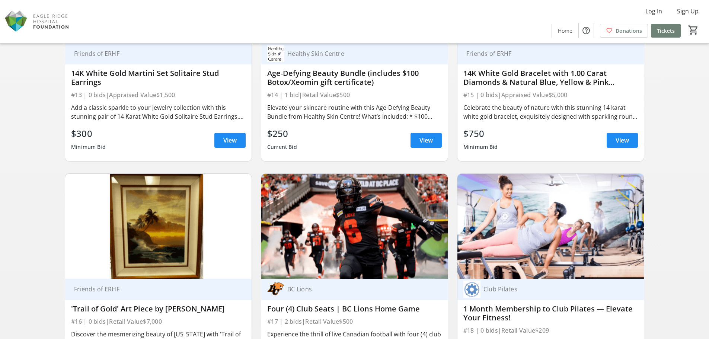
scroll to position [1072, 0]
